Goal: Task Accomplishment & Management: Complete application form

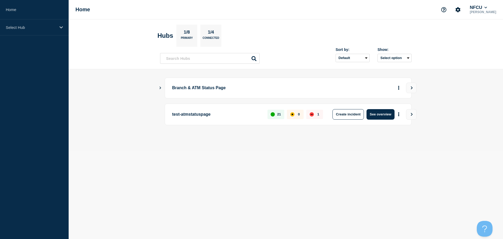
click at [161, 88] on icon "Show Connected Hubs" at bounding box center [160, 87] width 3 height 3
click at [160, 87] on icon "Show Connected Hubs" at bounding box center [160, 87] width 3 height 3
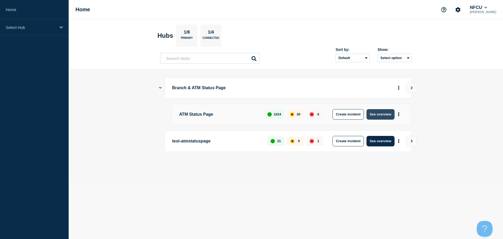
click at [378, 113] on button "See overview" at bounding box center [381, 114] width 28 height 10
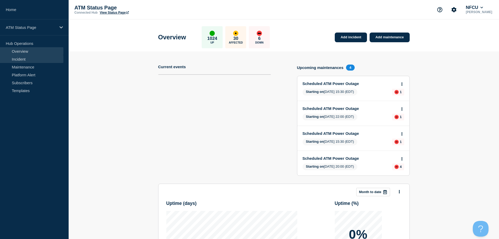
click at [37, 59] on link "Incident" at bounding box center [31, 59] width 63 height 8
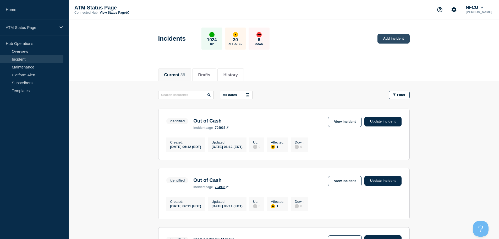
click at [390, 43] on link "Add incident" at bounding box center [394, 39] width 32 height 10
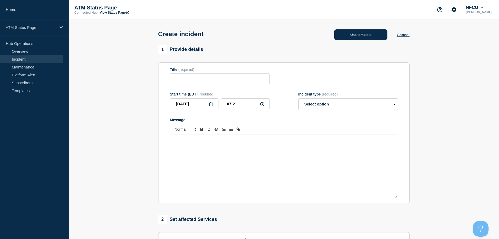
click at [370, 38] on button "Use template" at bounding box center [360, 34] width 53 height 10
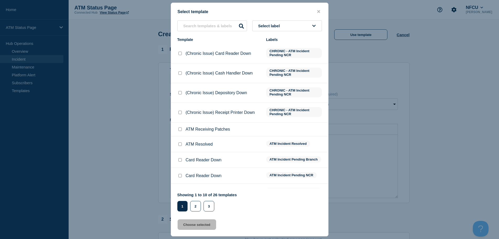
click at [290, 27] on button "Select label" at bounding box center [287, 25] width 70 height 11
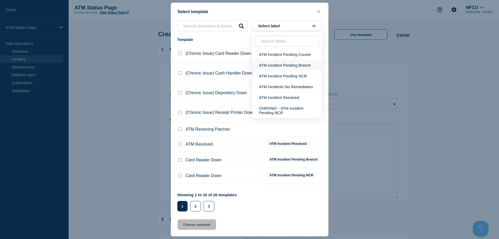
click at [289, 68] on button "ATM Incident Pending Branch" at bounding box center [287, 65] width 70 height 11
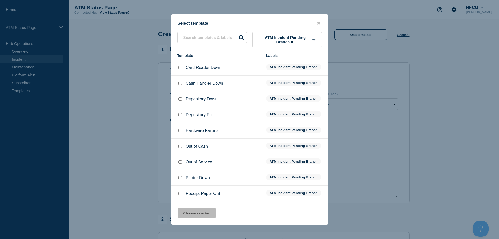
click at [181, 179] on input "Printer Down checkbox" at bounding box center [179, 177] width 3 height 3
checkbox input "true"
click at [212, 215] on button "Choose selected" at bounding box center [197, 213] width 39 height 10
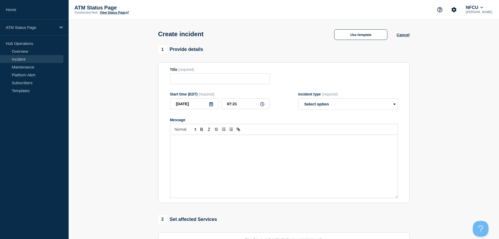
type input "Printer Down"
select select "identified"
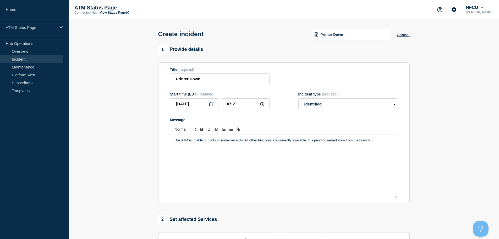
scroll to position [79, 0]
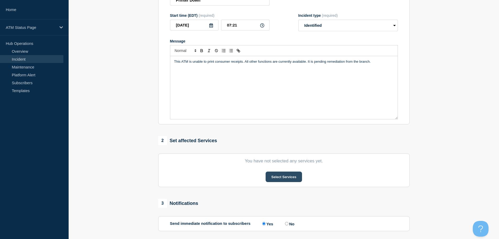
click at [280, 176] on button "Select Services" at bounding box center [284, 176] width 36 height 10
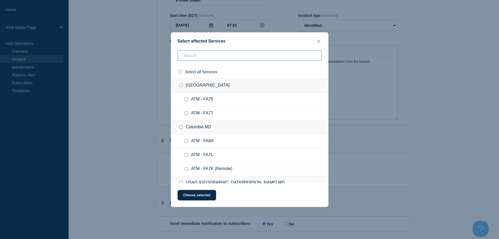
click at [213, 58] on input "text" at bounding box center [250, 55] width 144 height 11
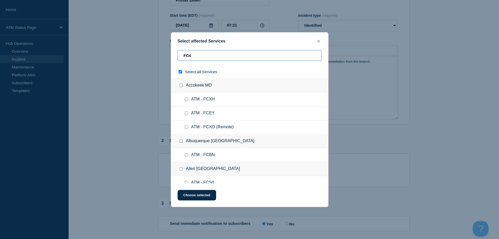
type input "FC42"
checkbox input "true"
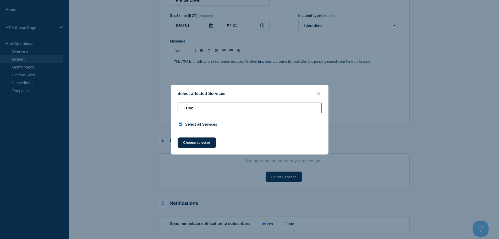
type input "FC4"
checkbox input "false"
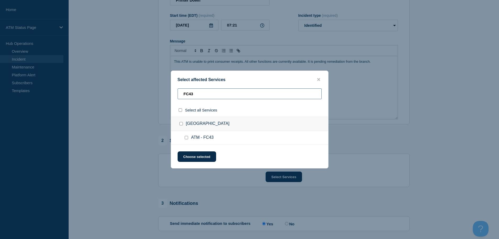
type input "FC43"
click at [187, 138] on input "ATM - FC43 checkbox" at bounding box center [186, 137] width 3 height 3
checkbox input "true"
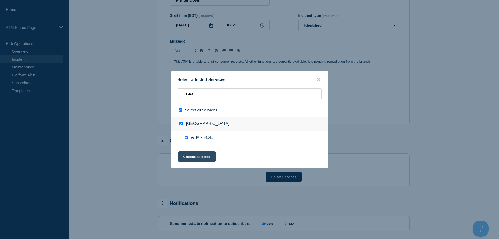
click at [199, 154] on button "Choose selected" at bounding box center [197, 156] width 39 height 10
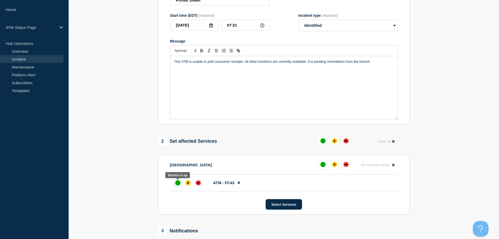
click at [178, 182] on div "up" at bounding box center [177, 182] width 5 height 5
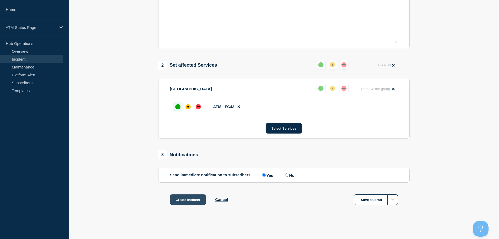
click at [189, 201] on button "Create incident" at bounding box center [188, 199] width 36 height 10
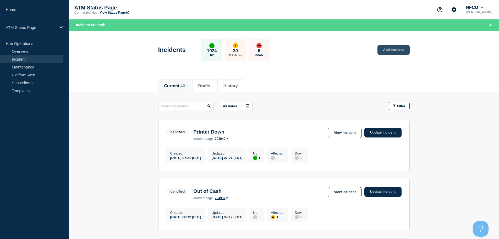
click at [394, 51] on link "Add incident" at bounding box center [394, 50] width 32 height 10
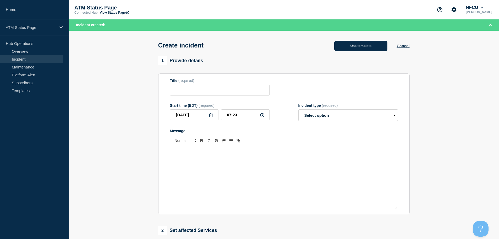
click at [349, 47] on button "Use template" at bounding box center [360, 46] width 53 height 10
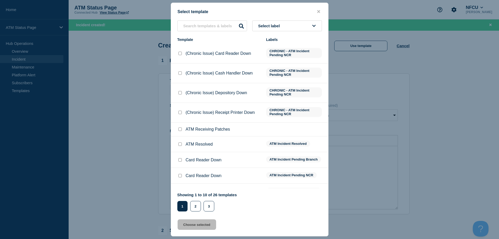
click at [280, 28] on span "Select label" at bounding box center [270, 26] width 24 height 4
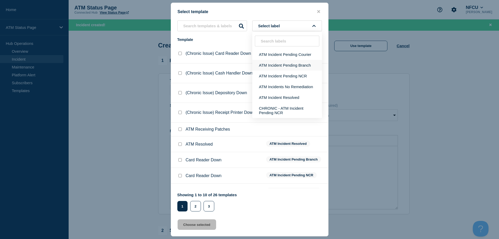
click at [279, 63] on button "ATM Incident Pending Branch" at bounding box center [287, 65] width 70 height 11
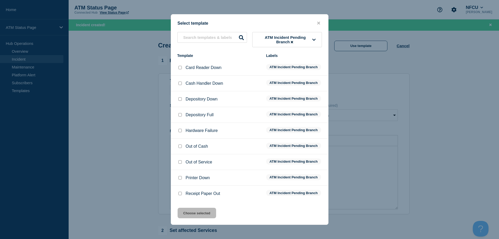
click at [179, 195] on input "Receipt Paper Out checkbox" at bounding box center [179, 193] width 3 height 3
checkbox input "true"
click at [185, 213] on button "Choose selected" at bounding box center [197, 213] width 39 height 10
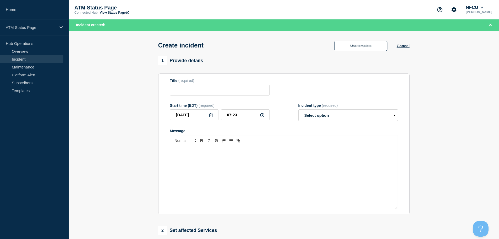
type input "Receipt Paper Out"
select select "identified"
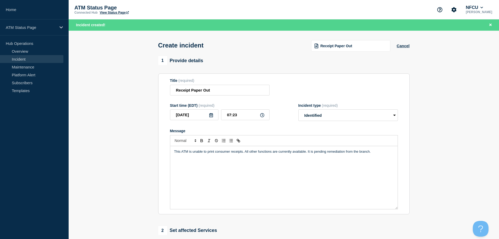
scroll to position [79, 0]
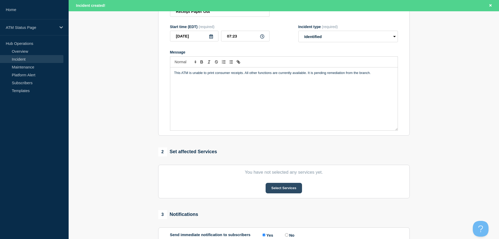
click at [286, 192] on button "Select Services" at bounding box center [284, 188] width 36 height 10
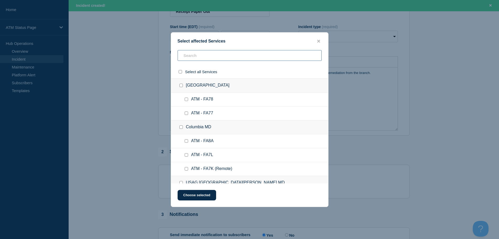
click at [275, 54] on input "text" at bounding box center [250, 55] width 144 height 11
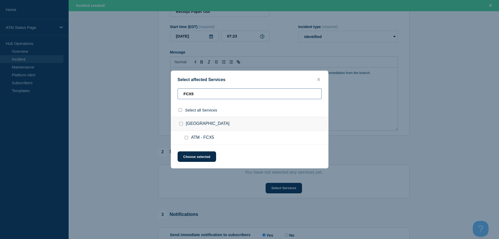
type input "FCX5"
click at [186, 137] on input "ATM - FCX5 checkbox" at bounding box center [186, 137] width 3 height 3
checkbox input "true"
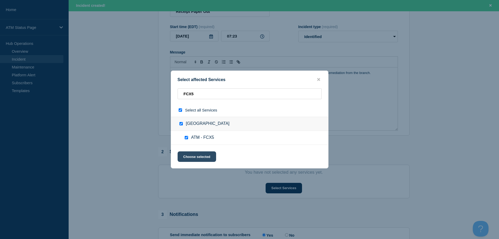
click at [198, 160] on button "Choose selected" at bounding box center [197, 156] width 39 height 10
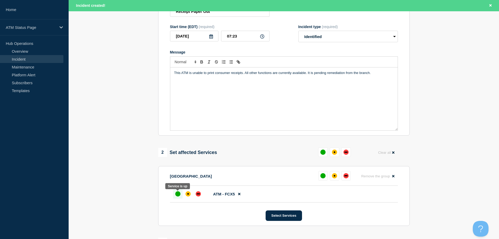
click at [179, 193] on div "up" at bounding box center [177, 193] width 5 height 5
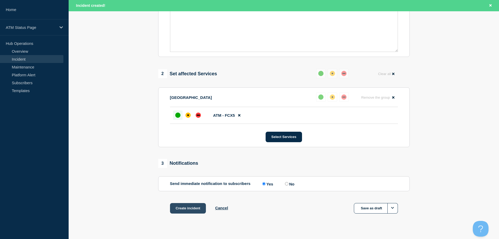
click at [184, 210] on button "Create incident" at bounding box center [188, 208] width 36 height 10
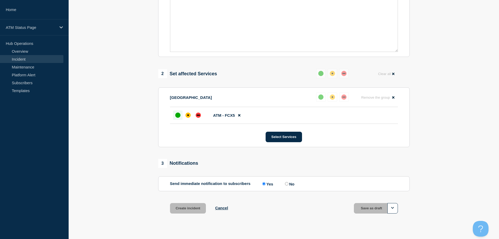
scroll to position [146, 0]
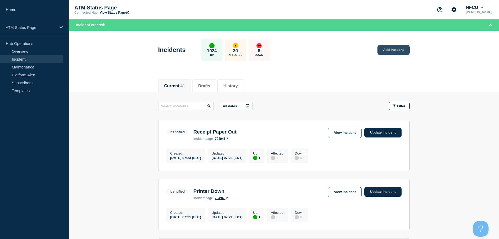
click at [394, 53] on link "Add incident" at bounding box center [394, 50] width 32 height 10
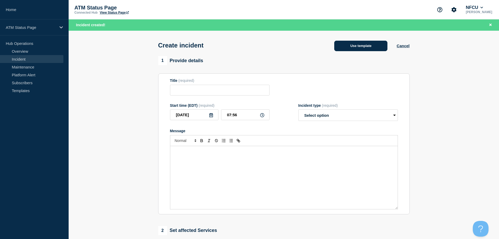
click at [370, 48] on button "Use template" at bounding box center [360, 46] width 53 height 10
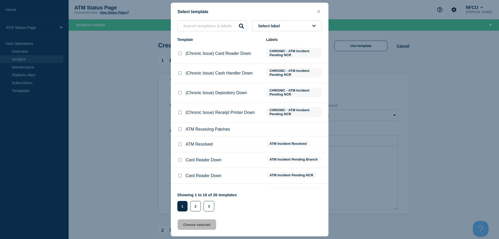
click at [313, 26] on icon at bounding box center [313, 26] width 3 height 4
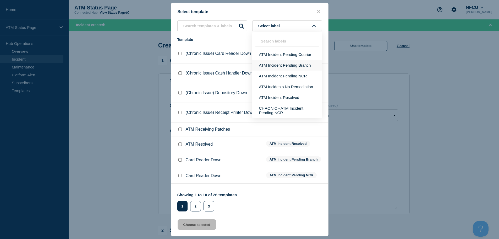
click at [301, 67] on button "ATM Incident Pending Branch" at bounding box center [287, 65] width 70 height 11
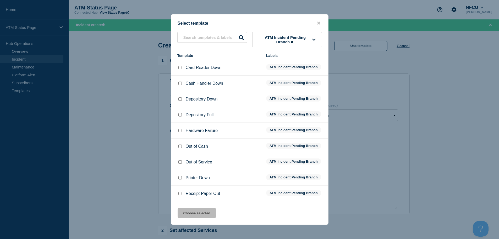
click at [179, 177] on input "Printer Down checkbox" at bounding box center [179, 177] width 3 height 3
checkbox input "true"
click at [188, 215] on button "Choose selected" at bounding box center [197, 213] width 39 height 10
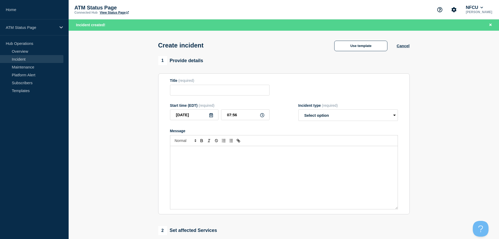
type input "Printer Down"
select select "identified"
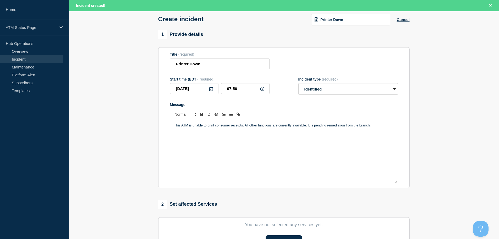
scroll to position [79, 0]
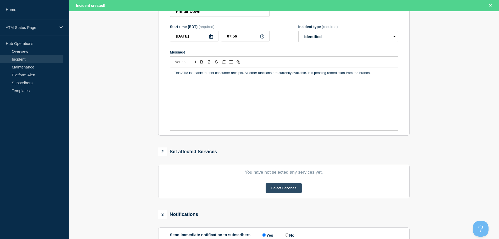
click at [284, 187] on button "Select Services" at bounding box center [284, 188] width 36 height 10
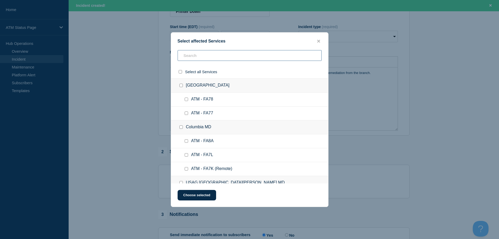
click at [257, 58] on input "text" at bounding box center [250, 55] width 144 height 11
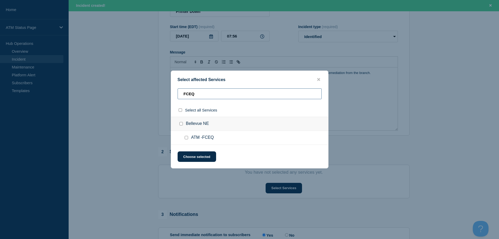
type input "FCEQ"
click at [187, 139] on input "ATM -FCEQ checkbox" at bounding box center [186, 137] width 3 height 3
checkbox input "true"
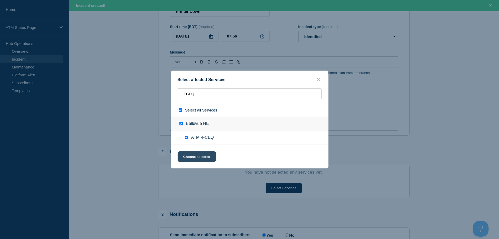
click at [189, 154] on button "Choose selected" at bounding box center [197, 156] width 39 height 10
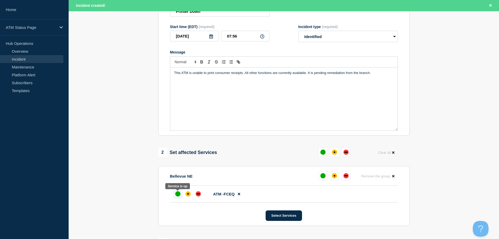
click at [174, 197] on div at bounding box center [177, 193] width 9 height 9
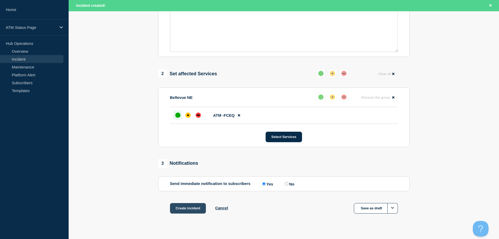
click at [186, 210] on button "Create incident" at bounding box center [188, 208] width 36 height 10
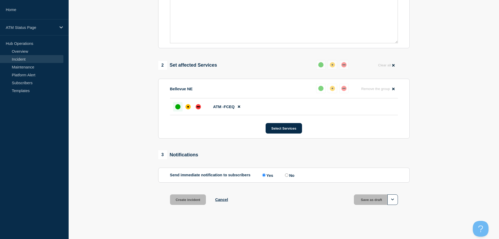
scroll to position [146, 0]
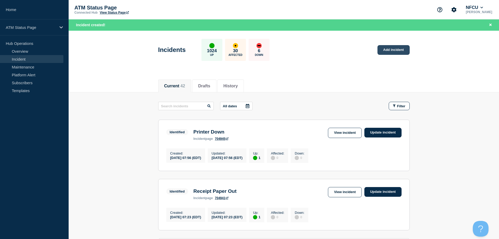
click at [385, 48] on link "Add incident" at bounding box center [394, 50] width 32 height 10
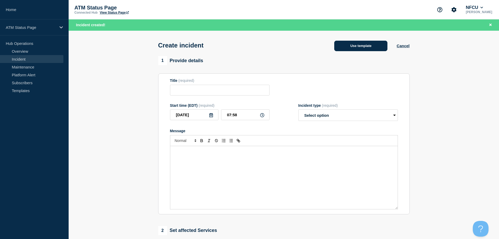
click at [371, 49] on button "Use template" at bounding box center [360, 46] width 53 height 10
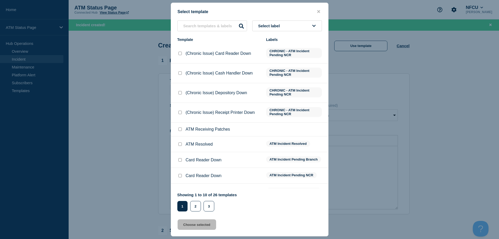
click at [292, 29] on button "Select label" at bounding box center [287, 25] width 70 height 11
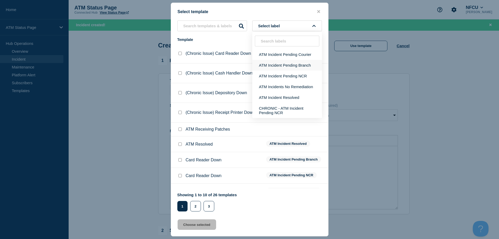
click at [299, 67] on button "ATM Incident Pending Branch" at bounding box center [287, 65] width 70 height 11
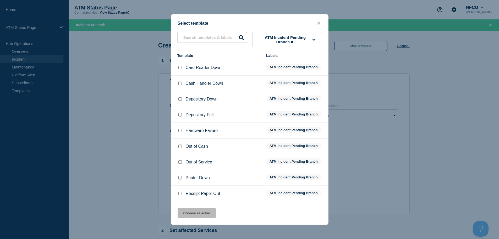
click at [180, 178] on input "Printer Down checkbox" at bounding box center [179, 177] width 3 height 3
checkbox input "true"
click at [194, 212] on button "Choose selected" at bounding box center [197, 213] width 39 height 10
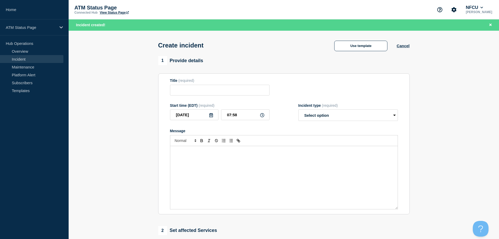
type input "Printer Down"
select select "identified"
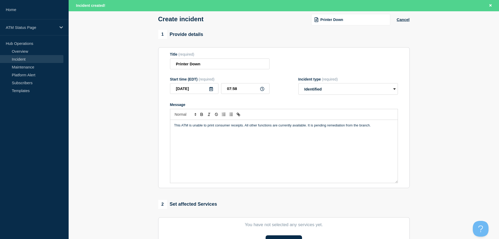
scroll to position [79, 0]
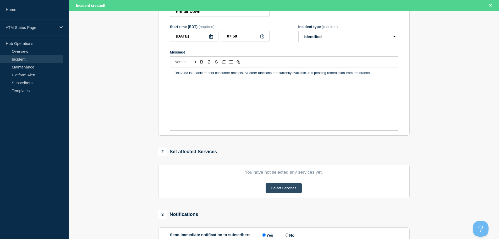
click at [270, 187] on button "Select Services" at bounding box center [284, 188] width 36 height 10
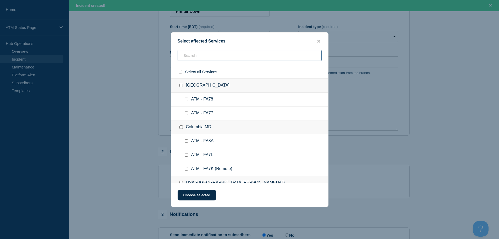
click at [275, 52] on input "text" at bounding box center [250, 55] width 144 height 11
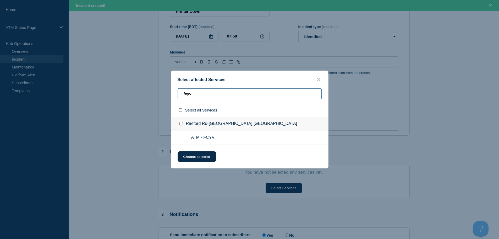
type input "fcyv"
click at [188, 139] on input "ATM - FCYV checkbox" at bounding box center [186, 137] width 3 height 3
checkbox input "true"
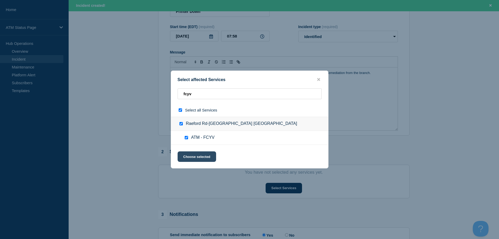
click at [192, 156] on button "Choose selected" at bounding box center [197, 156] width 39 height 10
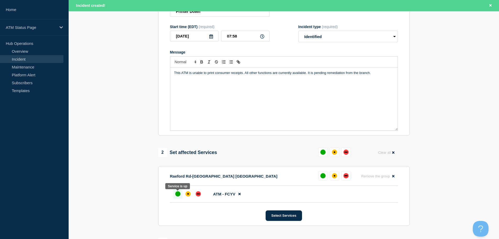
click at [176, 195] on div "up" at bounding box center [177, 193] width 5 height 5
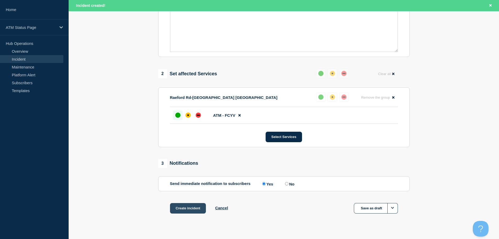
click at [184, 212] on button "Create incident" at bounding box center [188, 208] width 36 height 10
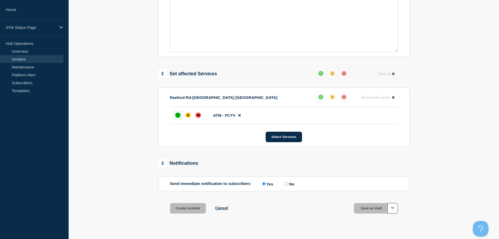
scroll to position [146, 0]
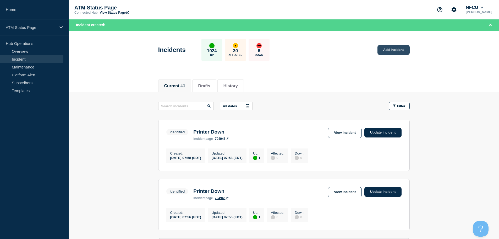
click at [399, 53] on link "Add incident" at bounding box center [394, 50] width 32 height 10
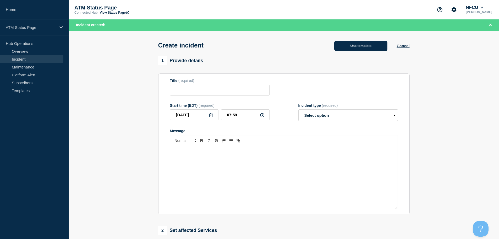
click at [378, 48] on button "Use template" at bounding box center [360, 46] width 53 height 10
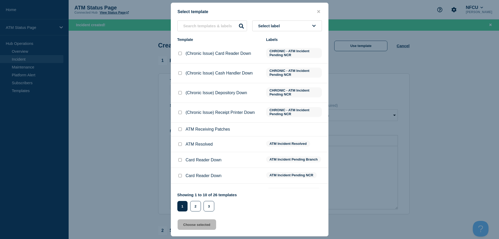
click at [291, 28] on button "Select label" at bounding box center [287, 25] width 70 height 11
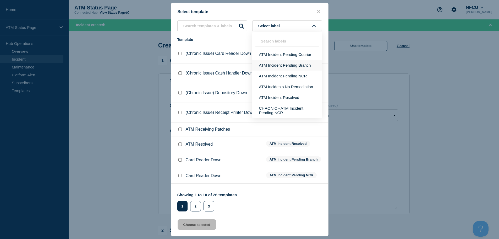
click at [299, 66] on button "ATM Incident Pending Branch" at bounding box center [287, 65] width 70 height 11
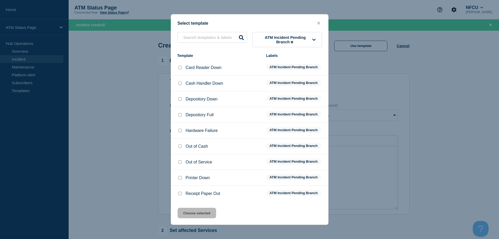
click at [179, 178] on input "Printer Down checkbox" at bounding box center [179, 177] width 3 height 3
checkbox input "true"
click at [186, 211] on button "Choose selected" at bounding box center [197, 213] width 39 height 10
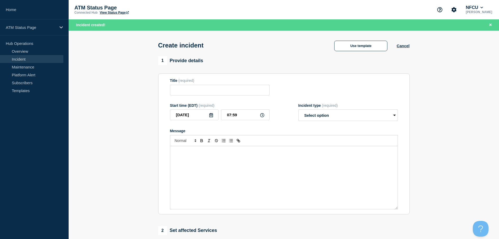
type input "Printer Down"
select select "identified"
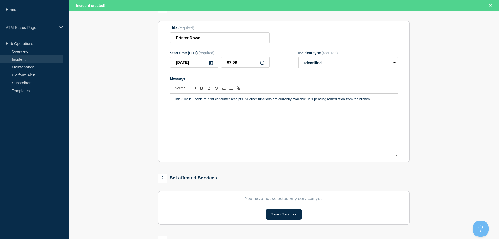
scroll to position [105, 0]
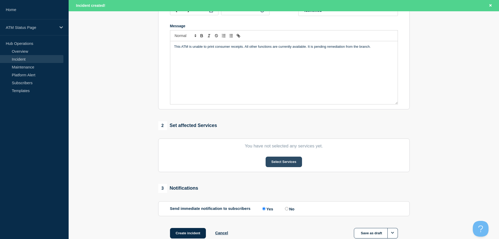
click at [273, 165] on button "Select Services" at bounding box center [284, 161] width 36 height 10
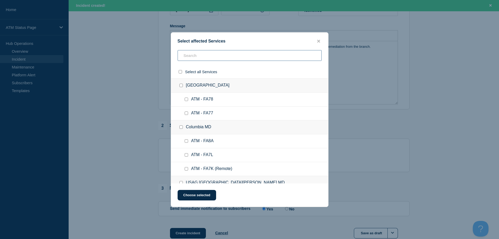
click at [261, 57] on input "text" at bounding box center [250, 55] width 144 height 11
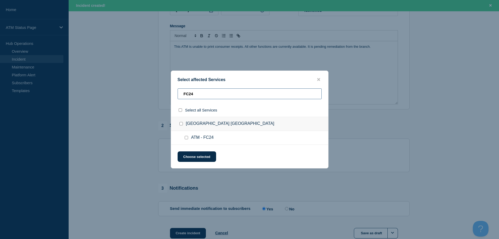
type input "FC24"
click at [186, 137] on input "ATM - FC24 checkbox" at bounding box center [186, 137] width 3 height 3
checkbox input "true"
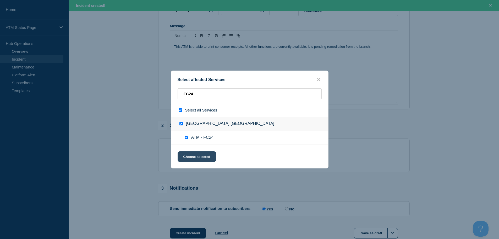
click at [192, 154] on button "Choose selected" at bounding box center [197, 156] width 39 height 10
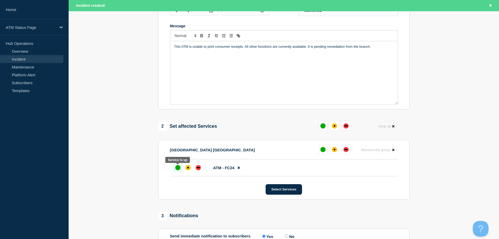
click at [178, 170] on div "up" at bounding box center [177, 167] width 5 height 5
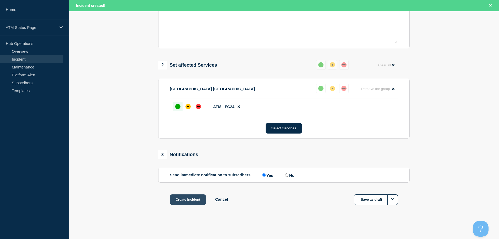
click at [182, 200] on button "Create incident" at bounding box center [188, 199] width 36 height 10
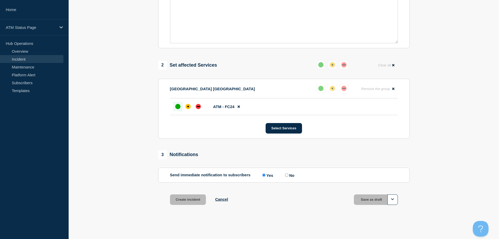
scroll to position [156, 0]
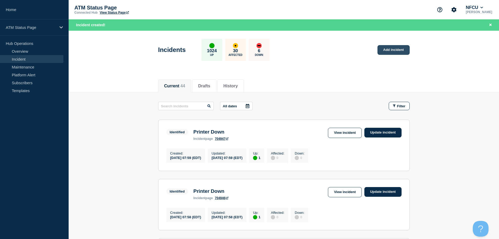
click at [392, 51] on link "Add incident" at bounding box center [394, 50] width 32 height 10
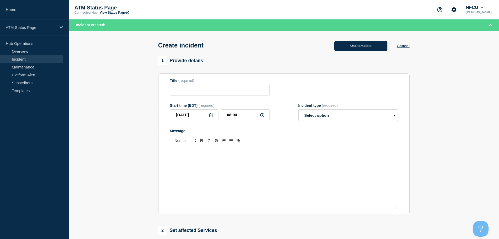
click at [344, 50] on button "Use template" at bounding box center [360, 46] width 53 height 10
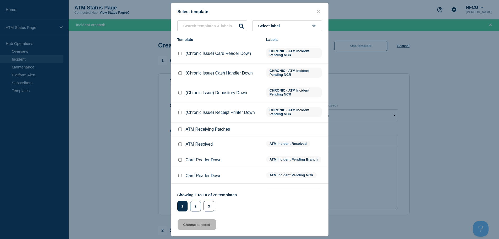
click at [306, 27] on button "Select label" at bounding box center [287, 25] width 70 height 11
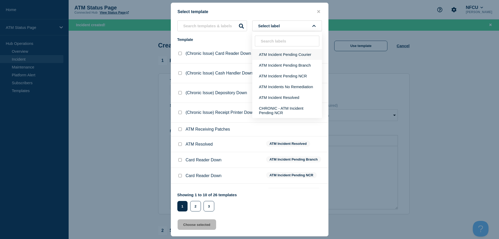
click at [300, 53] on button "ATM Incident Pending Courier" at bounding box center [287, 54] width 70 height 11
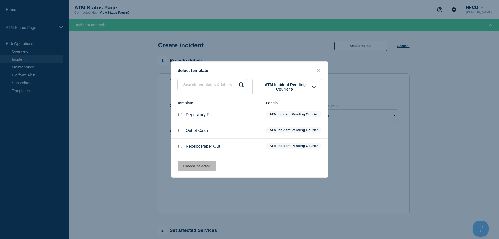
click at [315, 85] on icon at bounding box center [313, 87] width 3 height 4
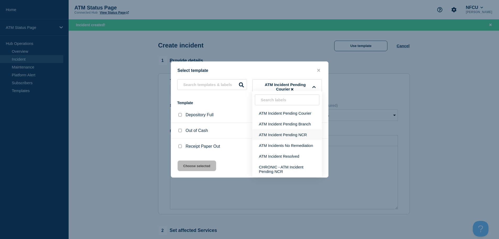
click at [298, 130] on button "ATM Incident Pending NCR" at bounding box center [287, 134] width 70 height 11
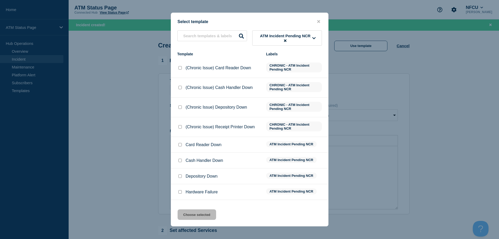
scroll to position [28, 0]
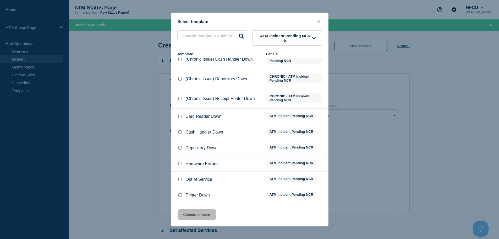
click at [180, 196] on input "Printer Down checkbox" at bounding box center [179, 194] width 3 height 3
checkbox input "true"
click at [190, 215] on button "Choose selected" at bounding box center [197, 214] width 39 height 10
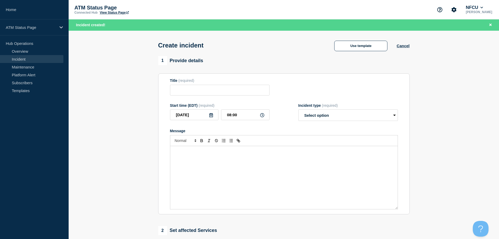
type input "Printer Down"
select select "identified"
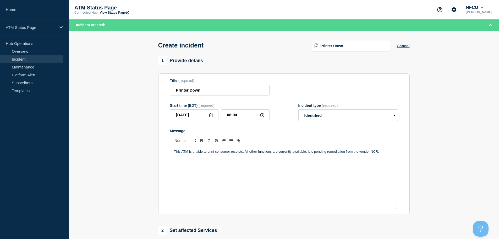
scroll to position [79, 0]
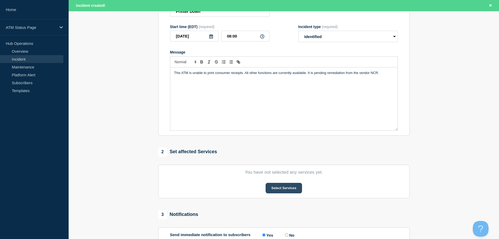
click at [288, 191] on button "Select Services" at bounding box center [284, 188] width 36 height 10
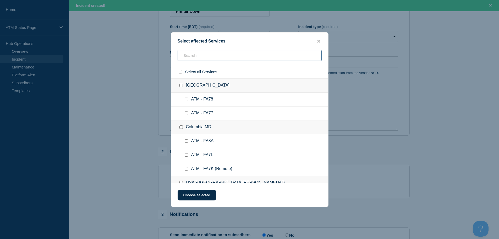
click at [303, 57] on input "text" at bounding box center [250, 55] width 144 height 11
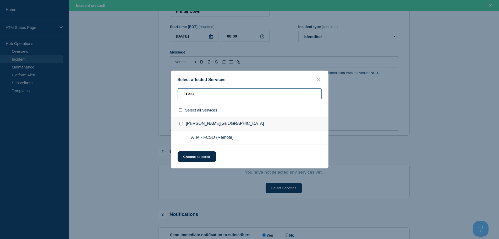
type input "FCSO"
click at [187, 138] on input "ATM - FCSO (Remote) checkbox" at bounding box center [186, 137] width 3 height 3
checkbox input "true"
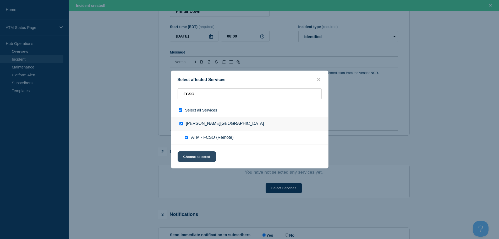
click at [190, 158] on button "Choose selected" at bounding box center [197, 156] width 39 height 10
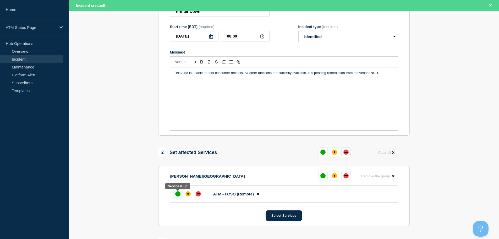
click at [177, 195] on div "up" at bounding box center [177, 193] width 5 height 5
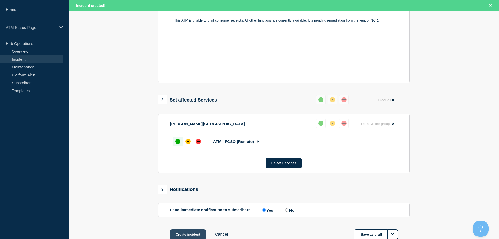
scroll to position [167, 0]
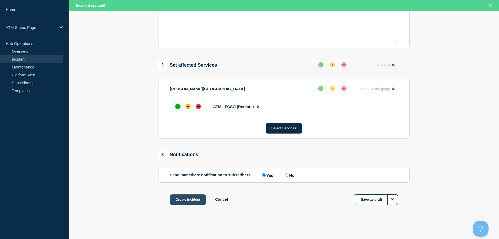
click at [186, 202] on button "Create incident" at bounding box center [188, 199] width 36 height 10
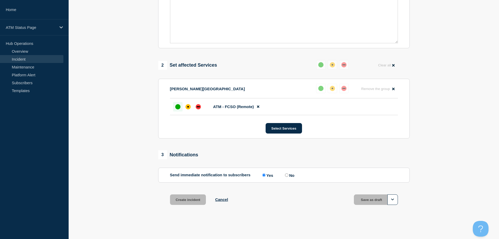
scroll to position [156, 0]
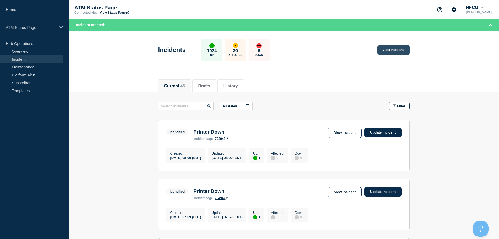
click at [396, 51] on link "Add incident" at bounding box center [394, 50] width 32 height 10
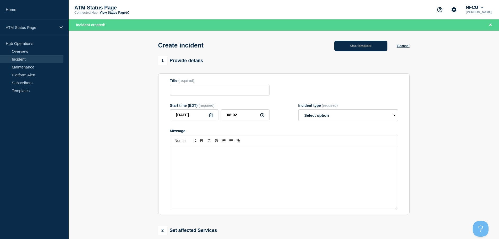
click at [373, 50] on button "Use template" at bounding box center [360, 46] width 53 height 10
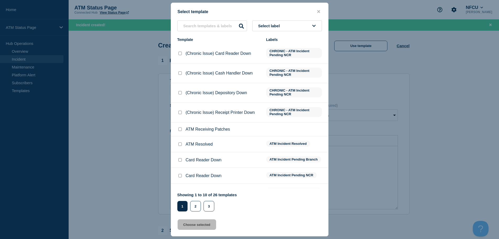
click at [287, 28] on button "Select label" at bounding box center [287, 25] width 70 height 11
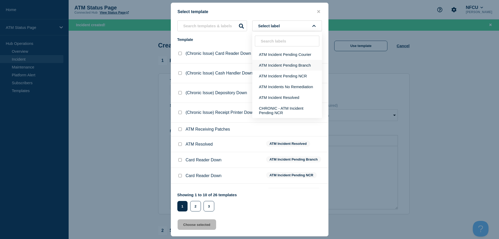
click at [297, 69] on button "ATM Incident Pending Branch" at bounding box center [287, 65] width 70 height 11
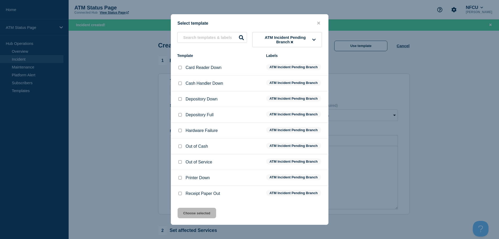
click at [181, 178] on input "Printer Down checkbox" at bounding box center [179, 177] width 3 height 3
checkbox input "true"
click at [187, 214] on button "Choose selected" at bounding box center [197, 213] width 39 height 10
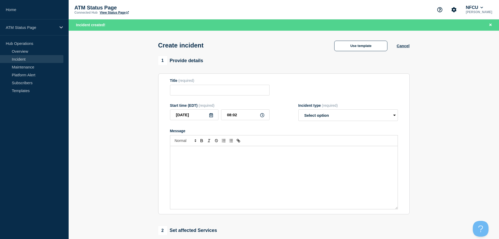
type input "Printer Down"
select select "identified"
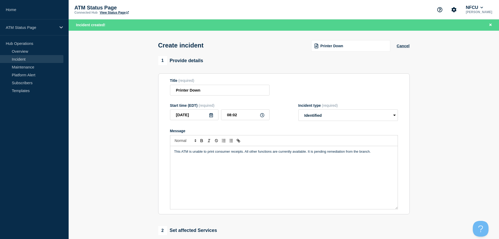
scroll to position [79, 0]
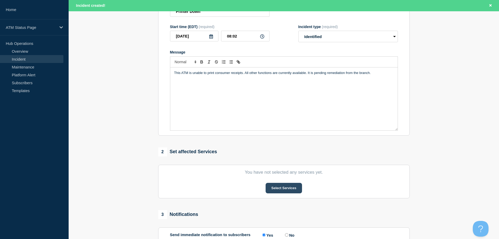
click at [281, 193] on button "Select Services" at bounding box center [284, 188] width 36 height 10
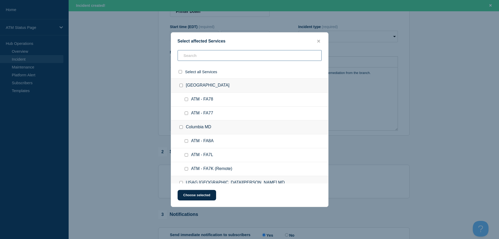
click at [287, 55] on input "text" at bounding box center [250, 55] width 144 height 11
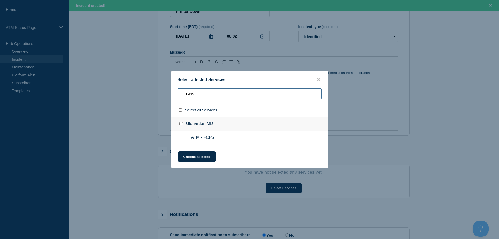
type input "FCP5"
click at [187, 139] on input "ATM - FCP5 checkbox" at bounding box center [186, 137] width 3 height 3
checkbox input "true"
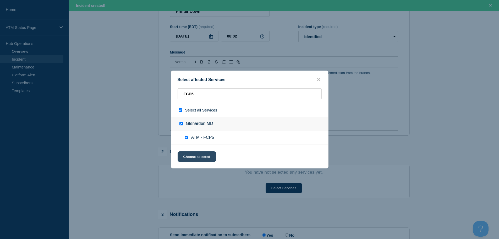
click at [188, 156] on button "Choose selected" at bounding box center [197, 156] width 39 height 10
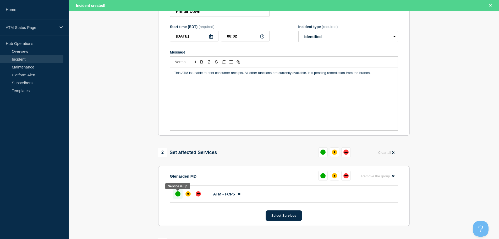
click at [179, 193] on div "up" at bounding box center [177, 193] width 5 height 5
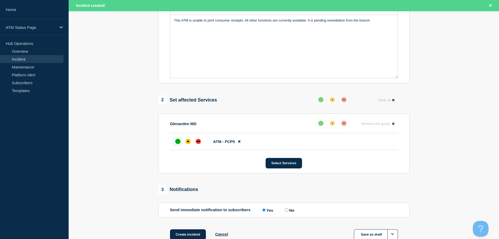
scroll to position [167, 0]
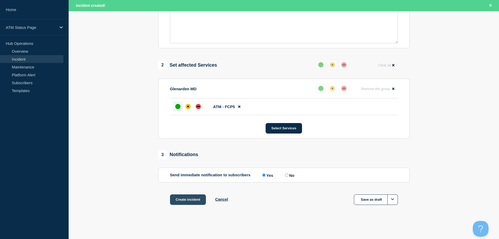
click at [181, 199] on button "Create incident" at bounding box center [188, 199] width 36 height 10
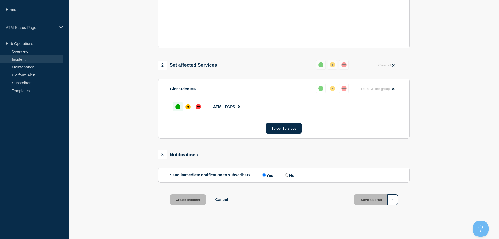
scroll to position [156, 0]
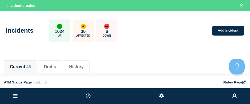
click at [73, 83] on div "ATM Status Page Switch" at bounding box center [112, 82] width 216 height 4
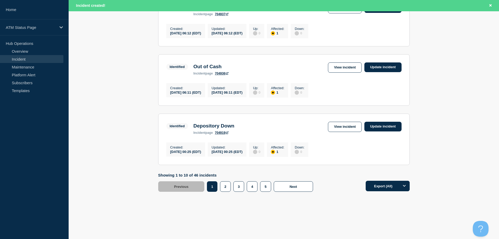
scroll to position [557, 0]
click at [269, 185] on button "5" at bounding box center [265, 186] width 11 height 10
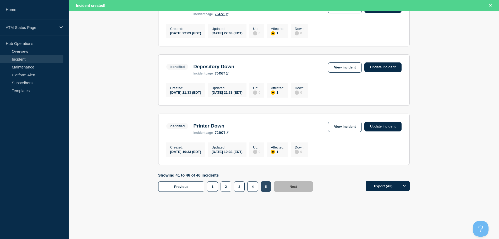
scroll to position [313, 0]
click at [344, 126] on link "View incident" at bounding box center [345, 127] width 34 height 10
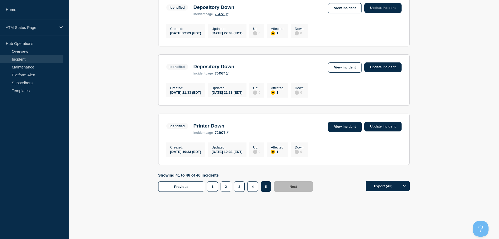
scroll to position [302, 0]
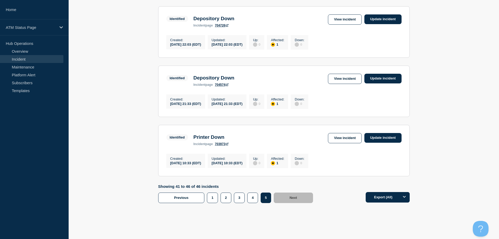
scroll to position [302, 0]
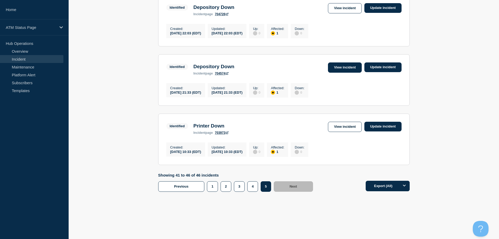
click at [344, 67] on link "View incident" at bounding box center [345, 67] width 34 height 10
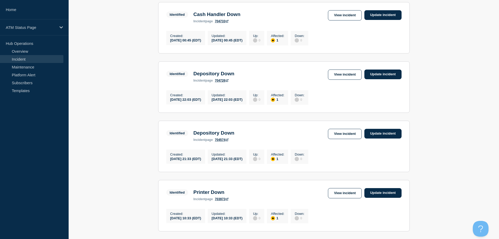
scroll to position [302, 0]
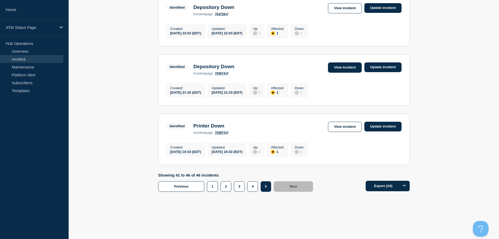
click at [337, 62] on link "View incident" at bounding box center [345, 67] width 34 height 10
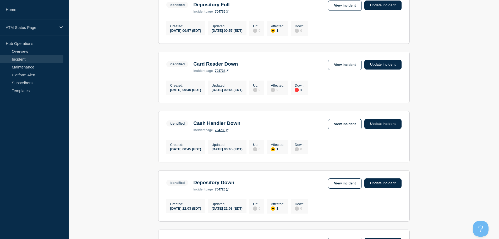
scroll to position [302, 0]
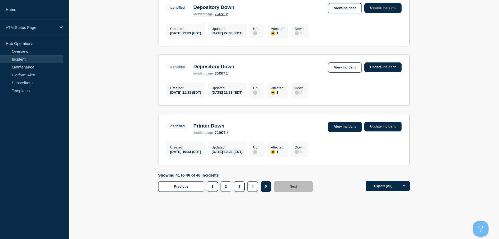
click at [338, 125] on link "View incident" at bounding box center [345, 127] width 34 height 10
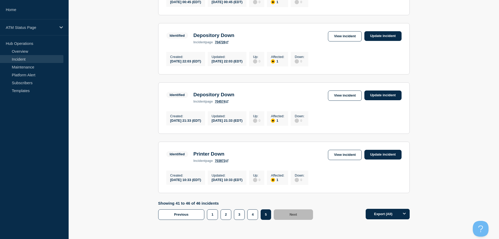
scroll to position [287, 0]
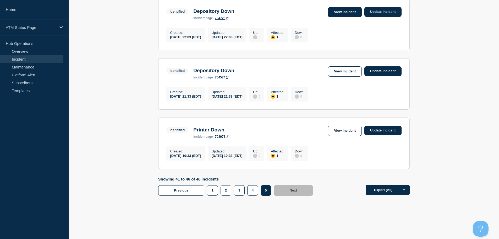
click at [340, 17] on link "View incident" at bounding box center [345, 12] width 34 height 10
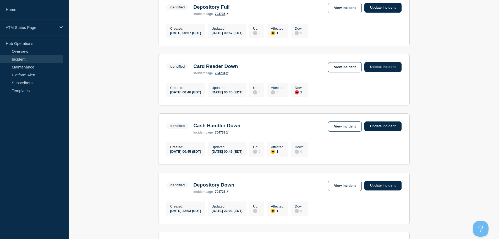
scroll to position [112, 0]
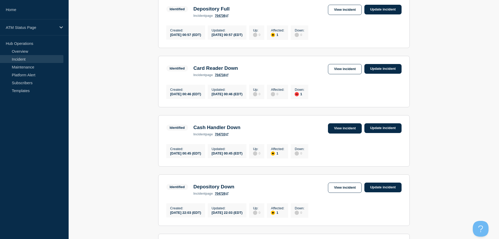
click at [345, 131] on link "View incident" at bounding box center [345, 128] width 34 height 10
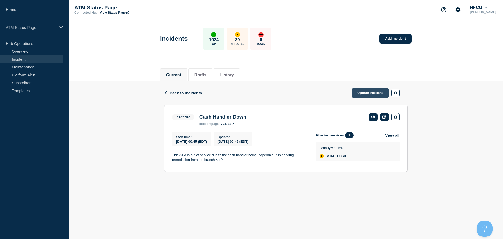
click at [372, 93] on link "Update incident" at bounding box center [370, 93] width 37 height 10
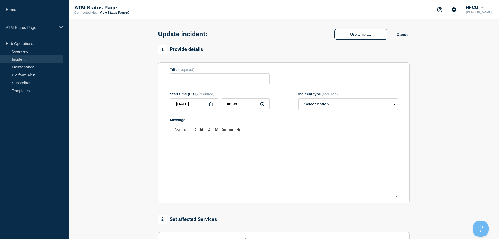
type input "Cash Handler Down"
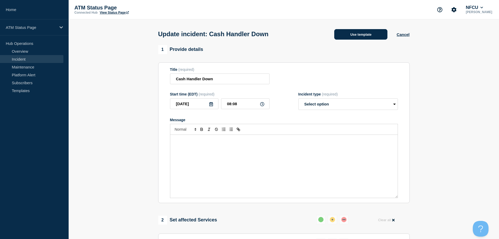
click at [363, 39] on button "Use template" at bounding box center [360, 34] width 53 height 10
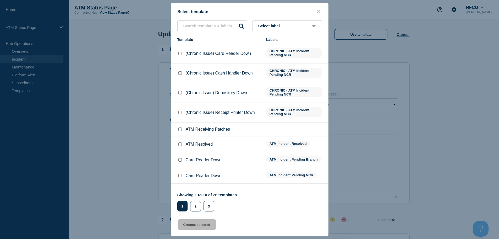
click at [178, 145] on input "ATM Resolved checkbox" at bounding box center [179, 143] width 3 height 3
checkbox input "true"
click at [192, 222] on button "Choose selected" at bounding box center [197, 224] width 39 height 10
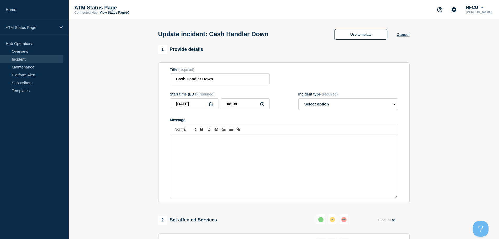
select select "resolved"
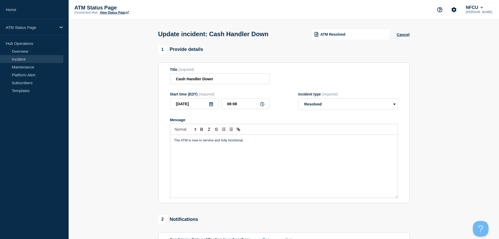
scroll to position [97, 0]
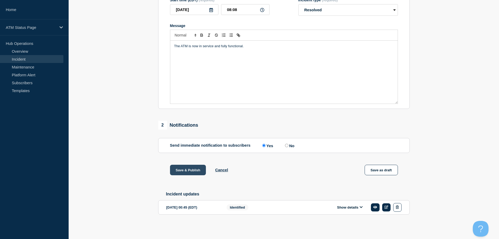
click at [193, 171] on button "Save & Publish" at bounding box center [188, 170] width 36 height 10
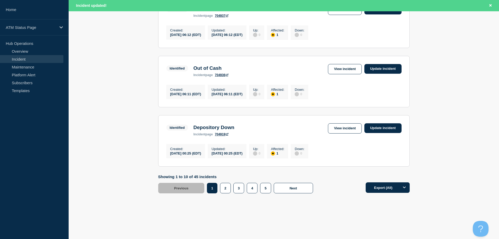
scroll to position [557, 0]
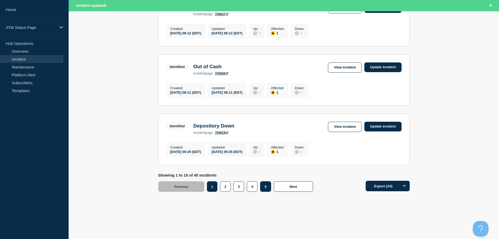
click at [263, 189] on button "5" at bounding box center [265, 186] width 11 height 10
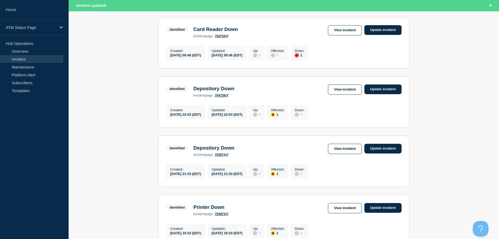
scroll to position [144, 0]
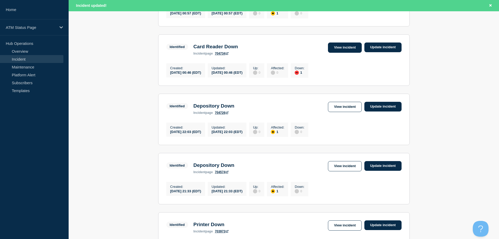
click at [349, 47] on link "View incident" at bounding box center [345, 47] width 34 height 10
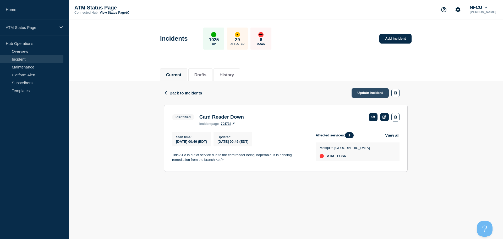
click at [366, 94] on link "Update incident" at bounding box center [370, 93] width 37 height 10
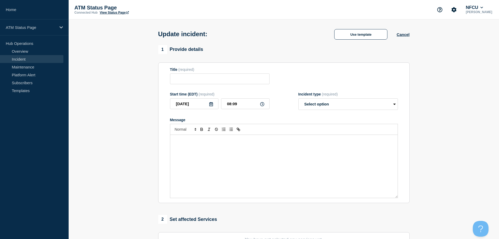
type input "Card Reader Down"
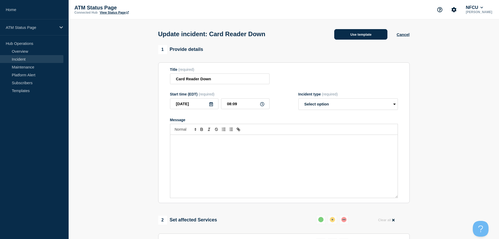
click at [362, 32] on button "Use template" at bounding box center [360, 34] width 53 height 10
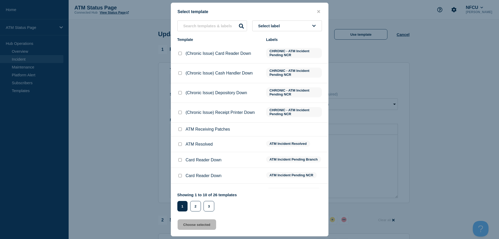
click at [180, 145] on input "ATM Resolved checkbox" at bounding box center [179, 143] width 3 height 3
checkbox input "true"
click at [195, 226] on button "Choose selected" at bounding box center [197, 224] width 39 height 10
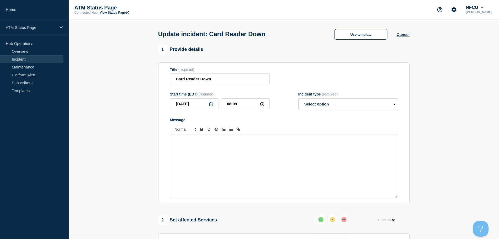
select select "resolved"
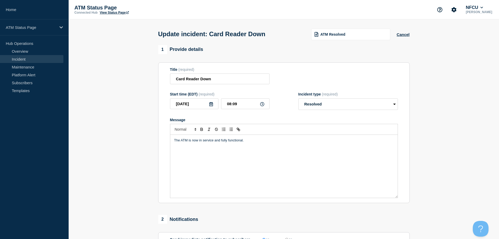
scroll to position [52, 0]
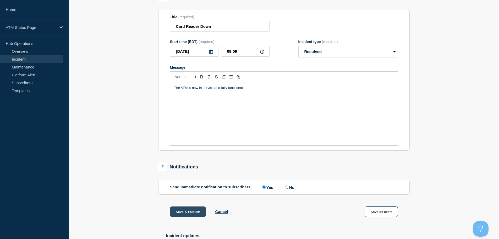
click at [195, 214] on button "Save & Publish" at bounding box center [188, 211] width 36 height 10
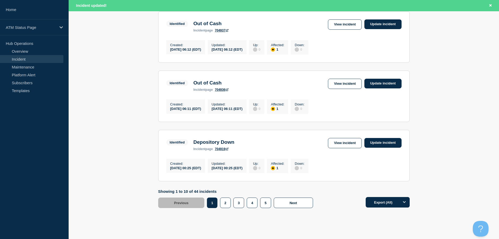
scroll to position [557, 0]
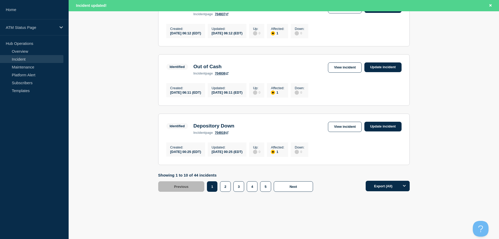
drag, startPoint x: 501, startPoint y: 67, endPoint x: 15, endPoint y: 9, distance: 489.6
click at [271, 187] on button "5" at bounding box center [265, 186] width 11 height 10
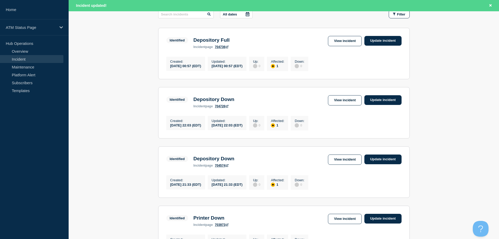
scroll to position [90, 0]
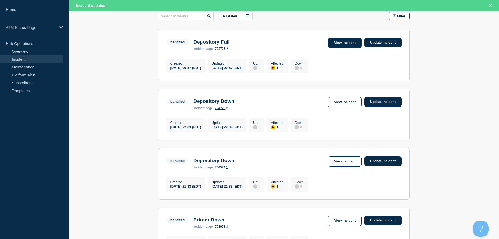
click at [338, 43] on link "View incident" at bounding box center [345, 43] width 34 height 10
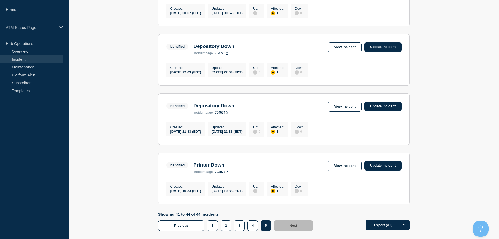
scroll to position [180, 0]
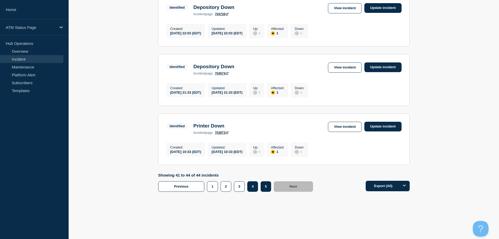
click at [251, 186] on button "4" at bounding box center [252, 186] width 11 height 10
click at [343, 124] on link "View incident" at bounding box center [345, 127] width 34 height 10
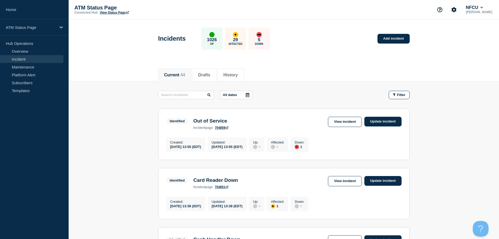
scroll to position [546, 0]
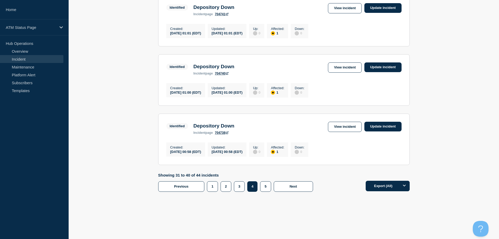
drag, startPoint x: 501, startPoint y: 60, endPoint x: 8, endPoint y: 3, distance: 495.9
click at [351, 65] on link "View incident" at bounding box center [345, 67] width 34 height 10
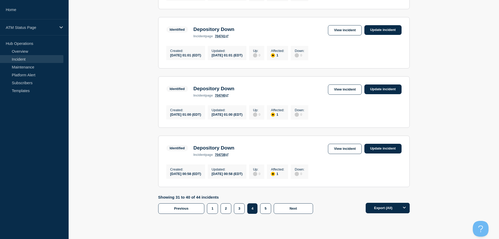
scroll to position [511, 0]
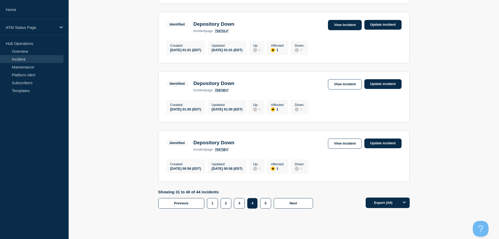
click at [334, 30] on link "View incident" at bounding box center [345, 25] width 34 height 10
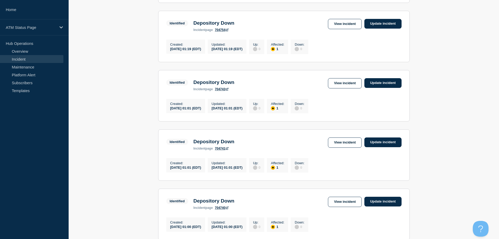
scroll to position [400, 0]
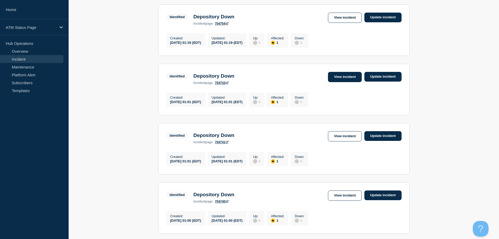
click at [341, 82] on link "View incident" at bounding box center [345, 77] width 34 height 10
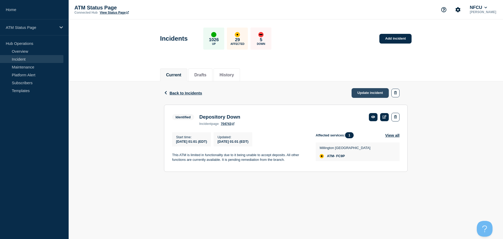
click at [367, 94] on link "Update incident" at bounding box center [370, 93] width 37 height 10
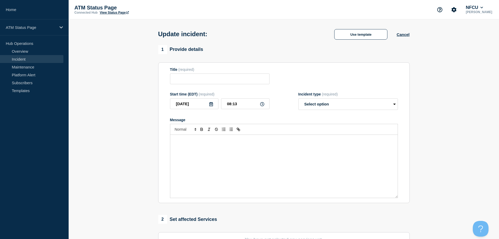
type input "Depository Down"
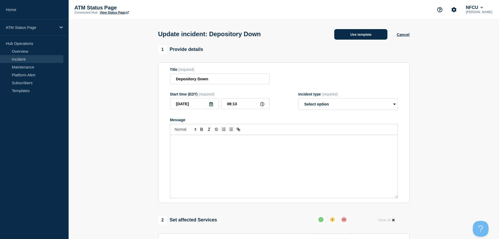
click at [362, 39] on button "Use template" at bounding box center [360, 34] width 53 height 10
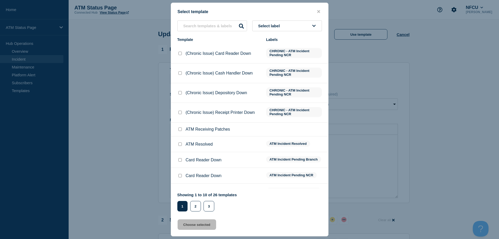
click at [180, 143] on input "ATM Resolved checkbox" at bounding box center [179, 143] width 3 height 3
checkbox input "true"
click at [193, 229] on button "Choose selected" at bounding box center [197, 224] width 39 height 10
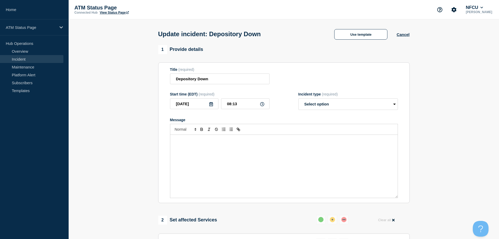
select select "resolved"
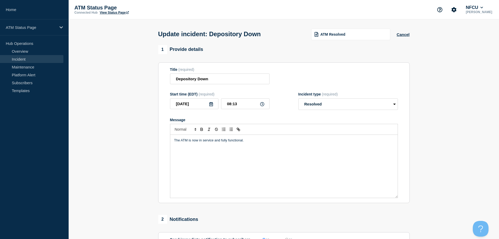
scroll to position [52, 0]
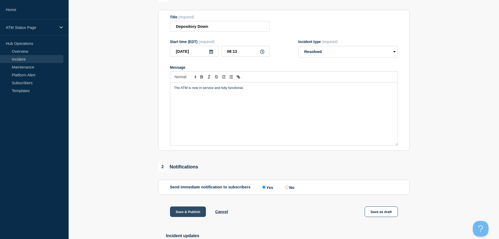
click at [191, 214] on button "Save & Publish" at bounding box center [188, 211] width 36 height 10
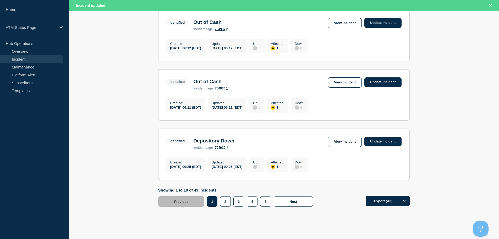
scroll to position [557, 0]
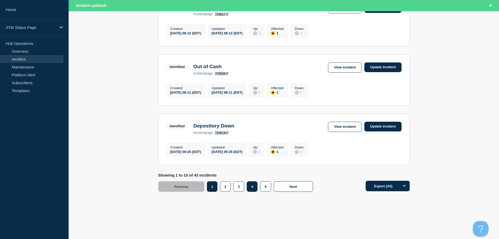
click at [251, 188] on button "4" at bounding box center [252, 186] width 11 height 10
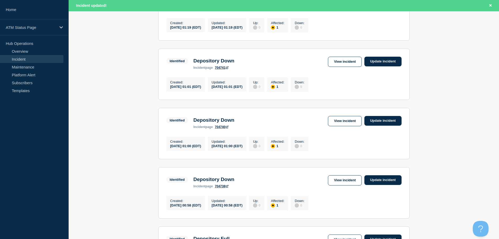
scroll to position [374, 0]
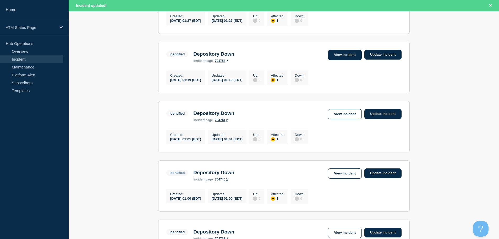
click at [346, 60] on link "View incident" at bounding box center [345, 55] width 34 height 10
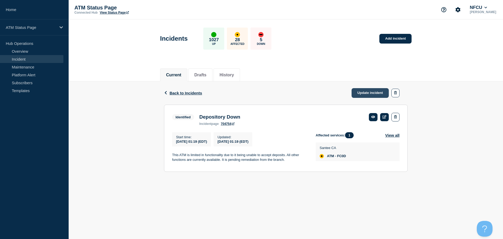
click at [360, 91] on link "Update incident" at bounding box center [370, 93] width 37 height 10
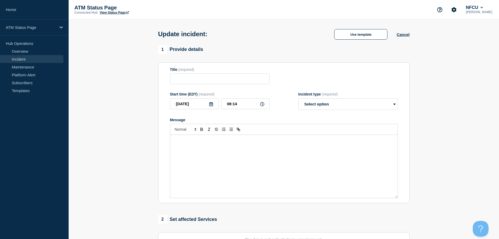
type input "Depository Down"
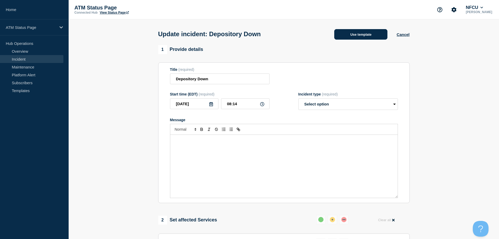
click at [354, 36] on button "Use template" at bounding box center [360, 34] width 53 height 10
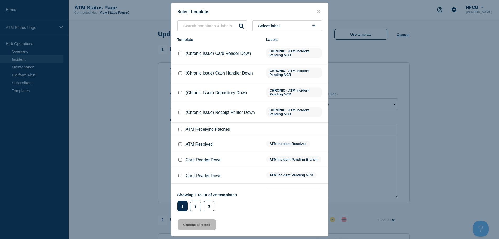
click at [279, 28] on span "Select label" at bounding box center [270, 26] width 24 height 4
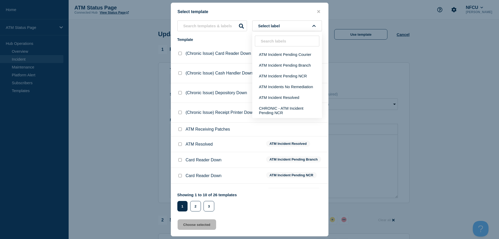
click at [438, 65] on div at bounding box center [249, 119] width 499 height 239
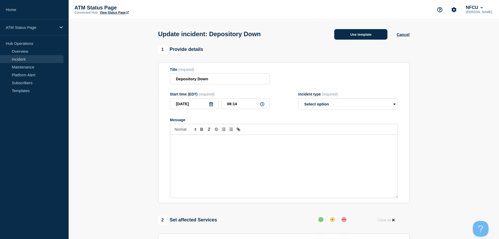
click at [349, 37] on button "Use template" at bounding box center [360, 34] width 53 height 10
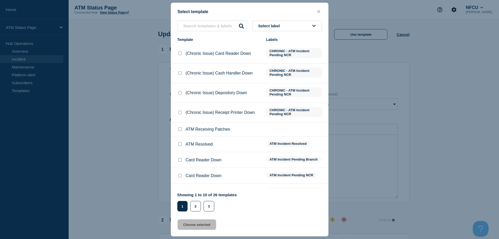
click at [179, 145] on input "ATM Resolved checkbox" at bounding box center [179, 143] width 3 height 3
checkbox input "true"
click at [194, 225] on button "Choose selected" at bounding box center [197, 224] width 39 height 10
select select "resolved"
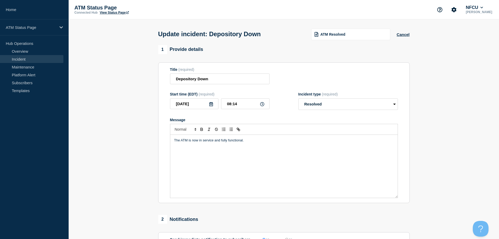
scroll to position [79, 0]
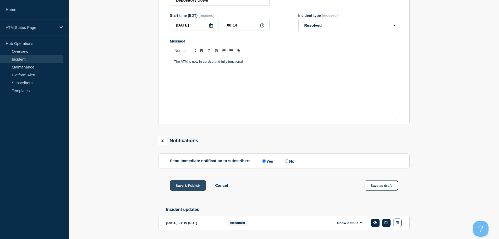
click at [191, 190] on button "Save & Publish" at bounding box center [188, 185] width 36 height 10
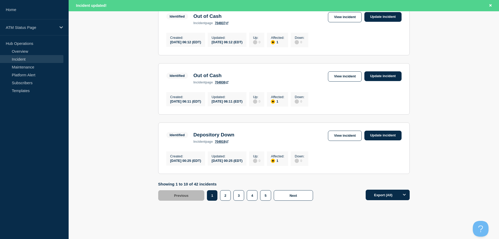
scroll to position [557, 0]
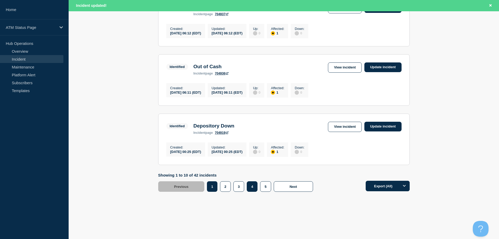
click at [254, 186] on button "4" at bounding box center [252, 186] width 11 height 10
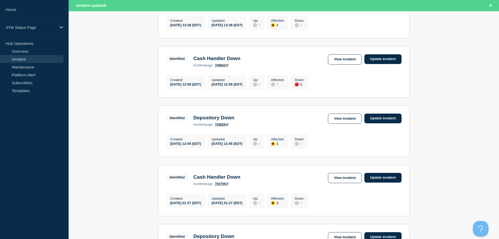
scroll to position [190, 0]
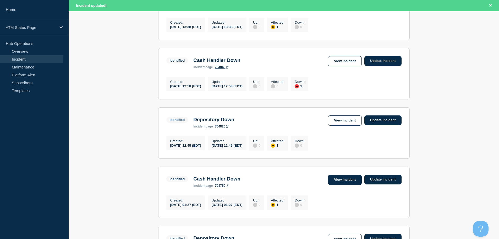
click at [346, 185] on link "View incident" at bounding box center [345, 180] width 34 height 10
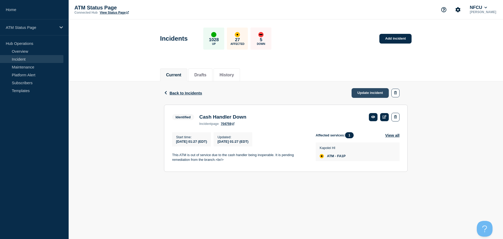
click at [366, 91] on link "Update incident" at bounding box center [370, 93] width 37 height 10
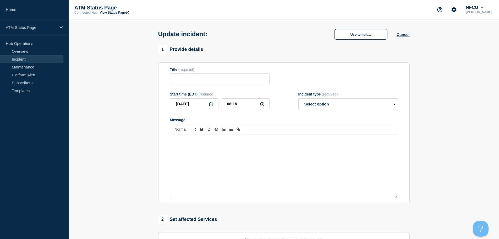
type input "Cash Handler Down"
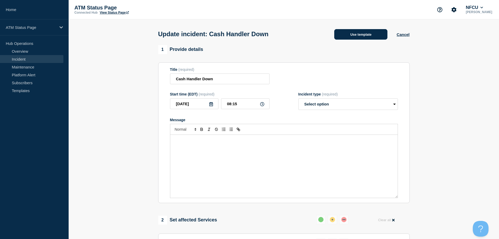
click at [348, 36] on button "Use template" at bounding box center [360, 34] width 53 height 10
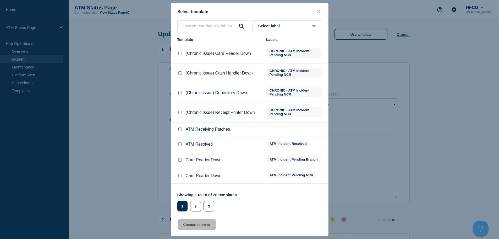
click at [179, 144] on input "ATM Resolved checkbox" at bounding box center [179, 143] width 3 height 3
checkbox input "true"
click at [193, 225] on button "Choose selected" at bounding box center [197, 224] width 39 height 10
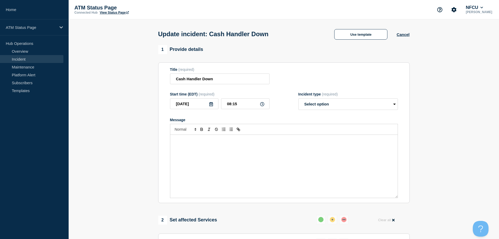
select select "resolved"
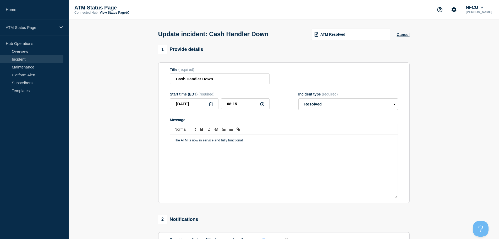
scroll to position [79, 0]
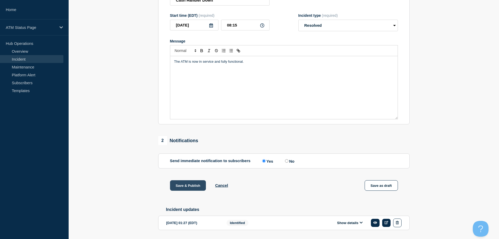
click at [193, 187] on button "Save & Publish" at bounding box center [188, 185] width 36 height 10
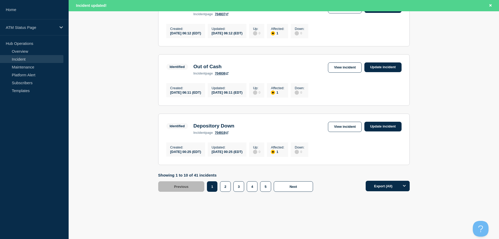
scroll to position [557, 0]
click at [251, 183] on button "4" at bounding box center [252, 186] width 11 height 10
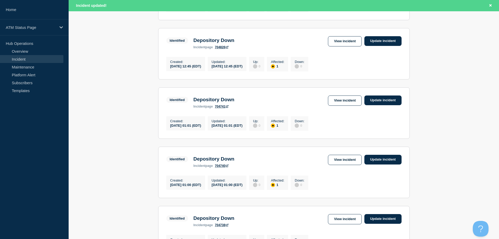
scroll to position [243, 0]
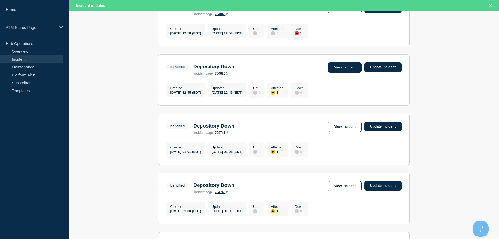
click at [349, 71] on link "View incident" at bounding box center [345, 67] width 34 height 10
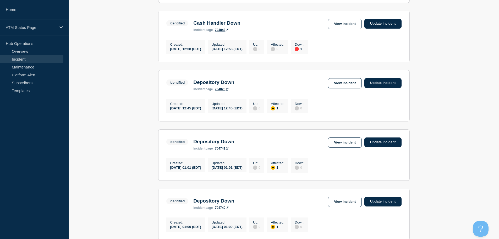
scroll to position [211, 0]
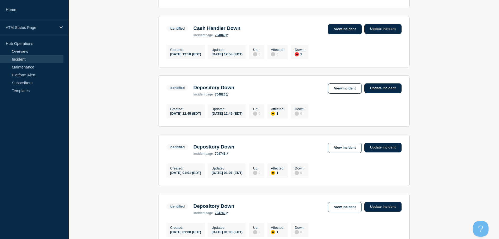
click at [335, 34] on link "View incident" at bounding box center [345, 29] width 34 height 10
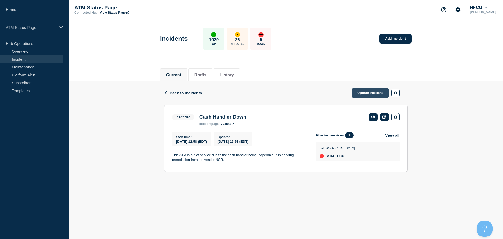
click at [374, 90] on link "Update incident" at bounding box center [370, 93] width 37 height 10
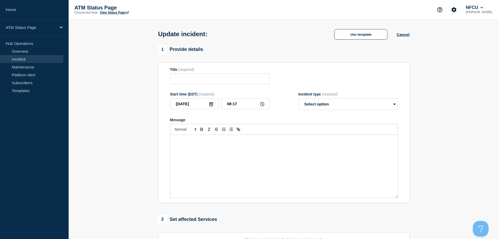
type input "Cash Handler Down"
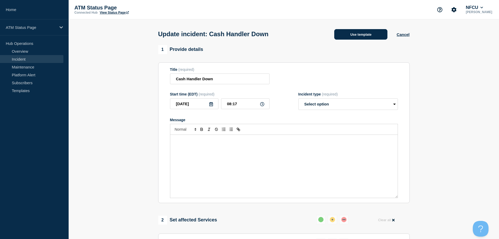
click at [351, 37] on button "Use template" at bounding box center [360, 34] width 53 height 10
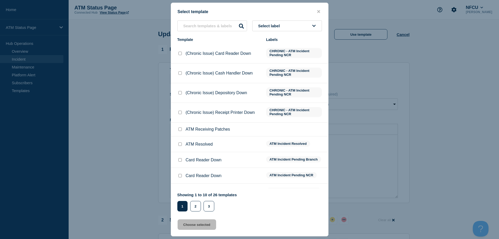
click at [181, 144] on input "ATM Resolved checkbox" at bounding box center [179, 143] width 3 height 3
checkbox input "true"
click at [192, 225] on button "Choose selected" at bounding box center [197, 224] width 39 height 10
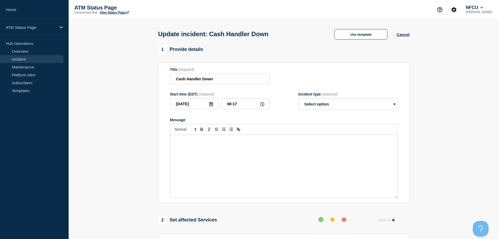
select select "resolved"
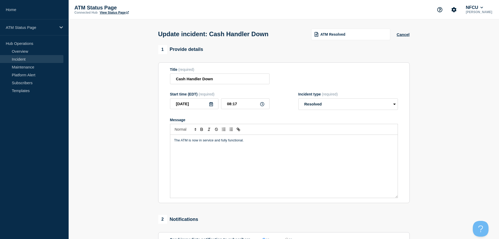
scroll to position [97, 0]
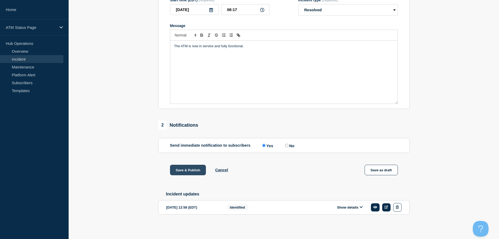
click at [188, 168] on button "Save & Publish" at bounding box center [188, 170] width 36 height 10
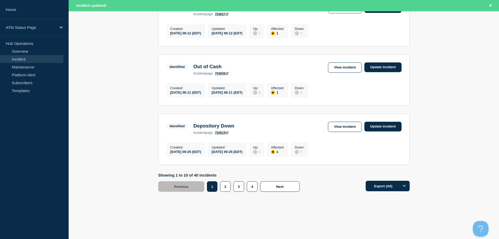
scroll to position [557, 0]
click at [251, 190] on button "4" at bounding box center [252, 186] width 11 height 10
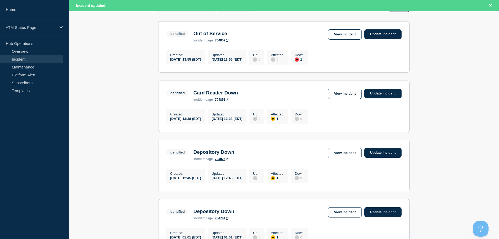
scroll to position [94, 0]
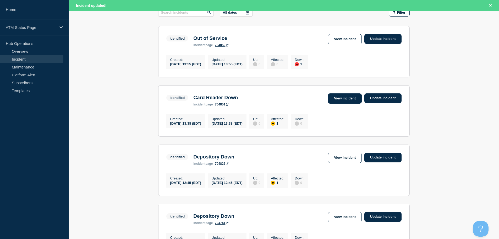
click at [345, 101] on link "View incident" at bounding box center [345, 98] width 34 height 10
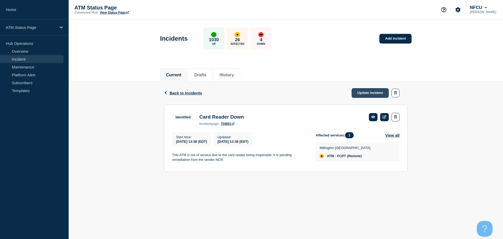
click at [365, 93] on link "Update incident" at bounding box center [370, 93] width 37 height 10
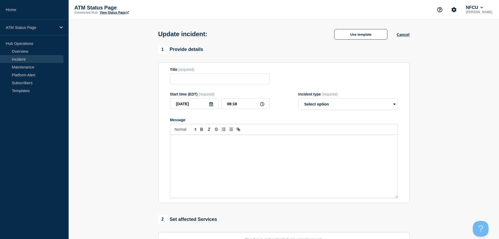
type input "Card Reader Down"
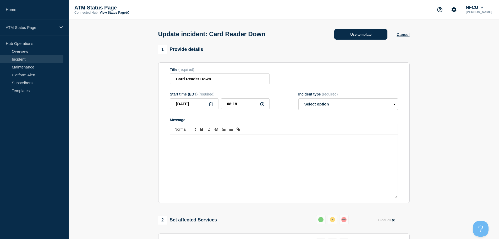
click at [368, 36] on button "Use template" at bounding box center [360, 34] width 53 height 10
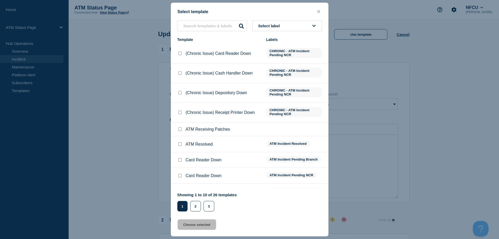
click at [180, 144] on input "ATM Resolved checkbox" at bounding box center [179, 143] width 3 height 3
checkbox input "true"
click at [192, 228] on button "Choose selected" at bounding box center [197, 224] width 39 height 10
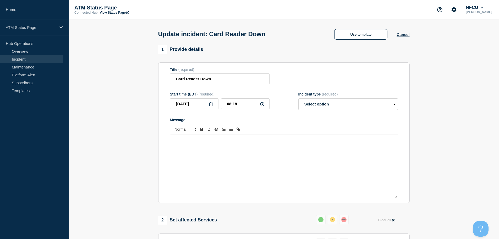
select select "resolved"
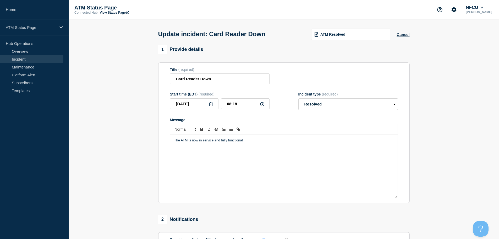
scroll to position [79, 0]
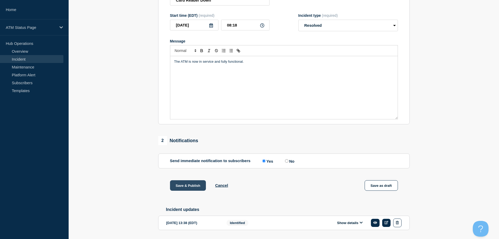
click at [183, 187] on button "Save & Publish" at bounding box center [188, 185] width 36 height 10
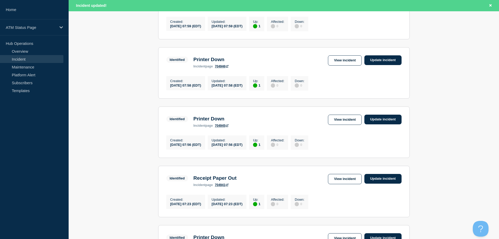
scroll to position [557, 0]
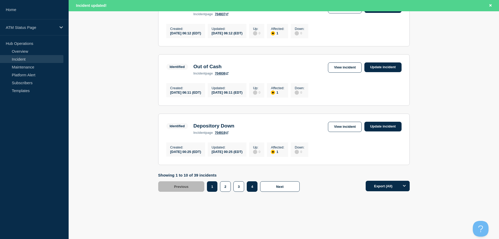
click at [254, 187] on button "4" at bounding box center [252, 186] width 11 height 10
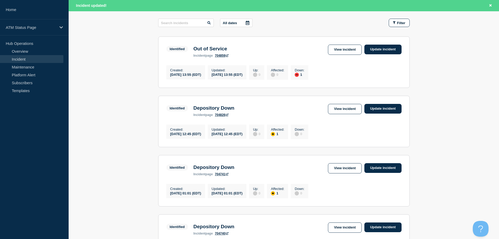
scroll to position [82, 0]
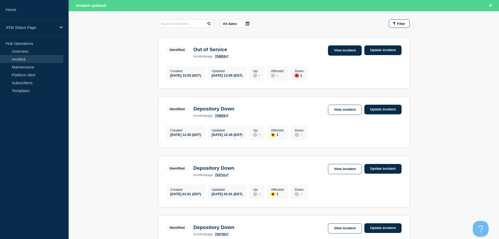
click at [335, 48] on link "View incident" at bounding box center [345, 50] width 34 height 10
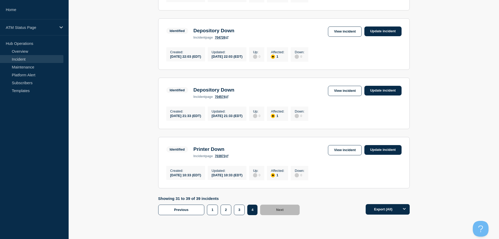
scroll to position [485, 0]
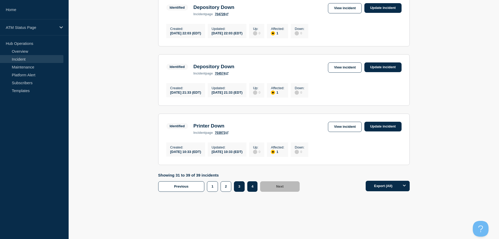
click at [238, 186] on button "3" at bounding box center [239, 186] width 11 height 10
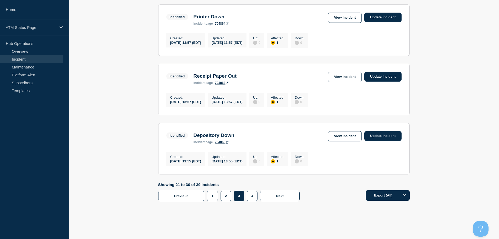
scroll to position [546, 0]
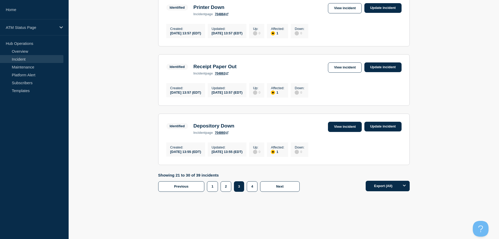
click at [344, 127] on link "View incident" at bounding box center [345, 127] width 34 height 10
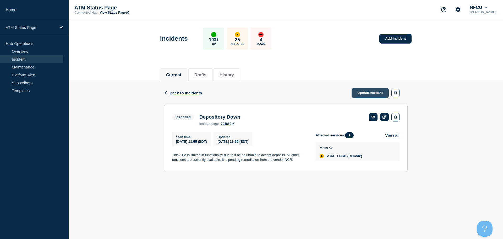
click at [373, 90] on link "Update incident" at bounding box center [370, 93] width 37 height 10
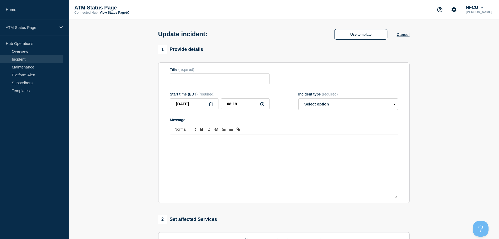
type input "Depository Down"
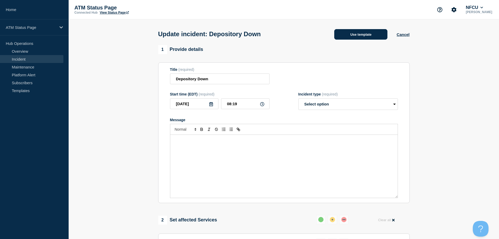
click at [356, 34] on button "Use template" at bounding box center [360, 34] width 53 height 10
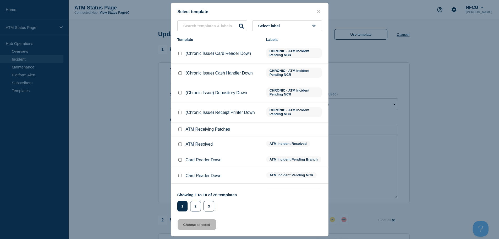
click at [180, 145] on input "ATM Resolved checkbox" at bounding box center [179, 143] width 3 height 3
checkbox input "true"
click at [199, 225] on button "Choose selected" at bounding box center [197, 224] width 39 height 10
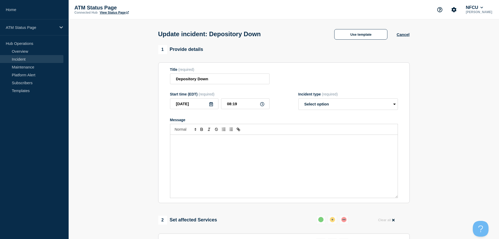
select select "resolved"
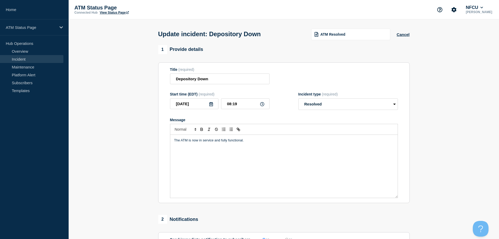
scroll to position [52, 0]
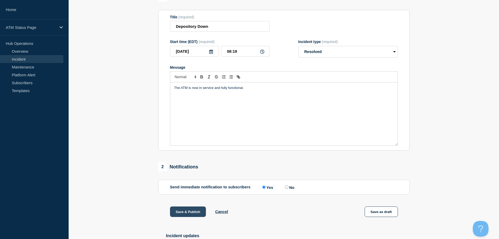
click at [175, 212] on button "Save & Publish" at bounding box center [188, 211] width 36 height 10
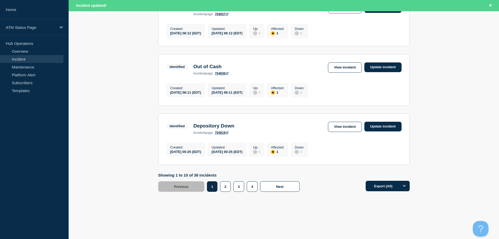
scroll to position [557, 0]
click at [241, 183] on button "3" at bounding box center [238, 186] width 11 height 10
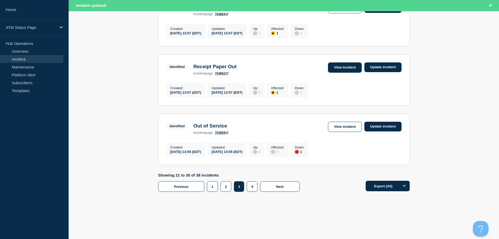
click at [346, 63] on link "View incident" at bounding box center [345, 67] width 34 height 10
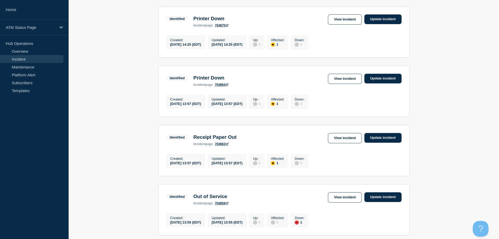
scroll to position [546, 0]
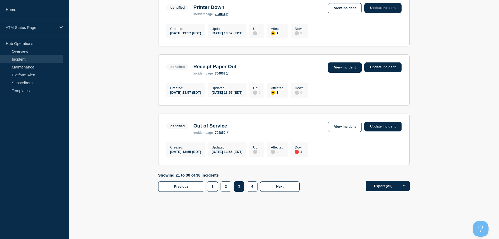
click at [347, 65] on link "View incident" at bounding box center [345, 67] width 34 height 10
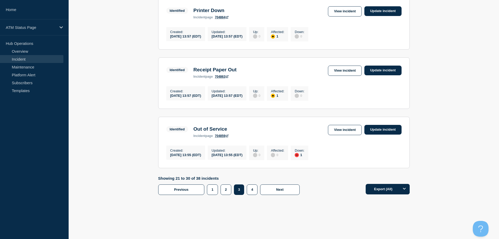
scroll to position [537, 0]
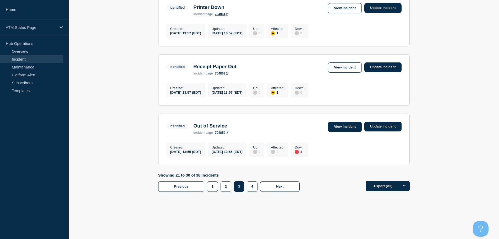
click at [336, 132] on link "View incident" at bounding box center [345, 127] width 34 height 10
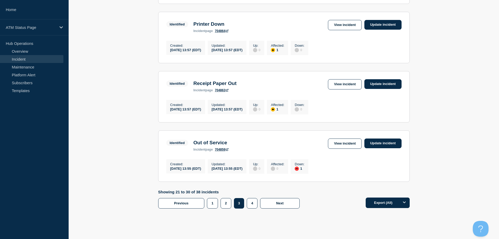
scroll to position [510, 0]
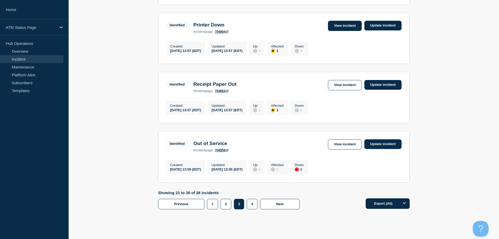
click at [346, 31] on link "View incident" at bounding box center [345, 26] width 34 height 10
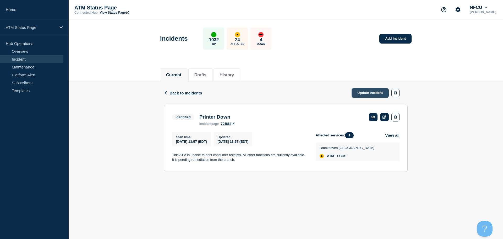
click at [364, 92] on link "Update incident" at bounding box center [370, 93] width 37 height 10
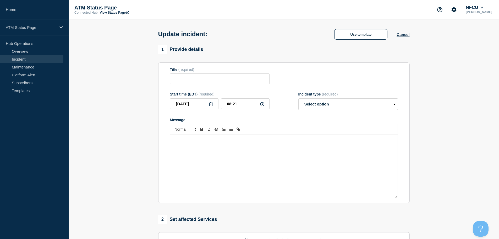
type input "Printer Down"
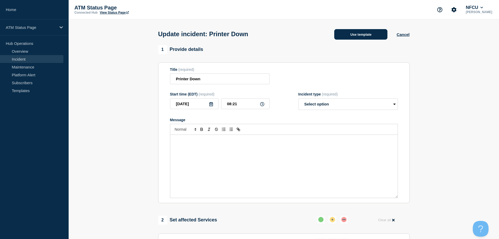
click at [342, 39] on button "Use template" at bounding box center [360, 34] width 53 height 10
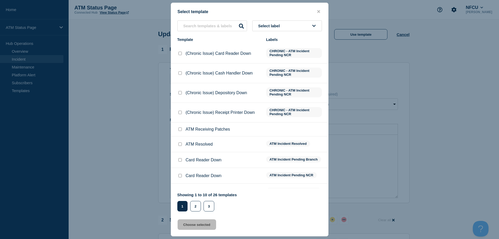
click at [180, 144] on input "ATM Resolved checkbox" at bounding box center [179, 143] width 3 height 3
checkbox input "true"
click at [202, 225] on button "Choose selected" at bounding box center [197, 224] width 39 height 10
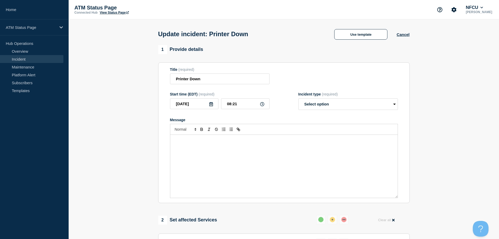
select select "resolved"
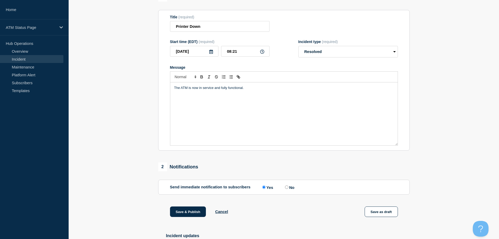
scroll to position [79, 0]
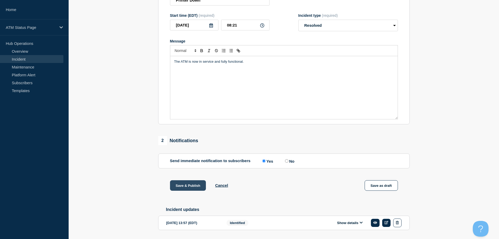
click at [199, 189] on button "Save & Publish" at bounding box center [188, 185] width 36 height 10
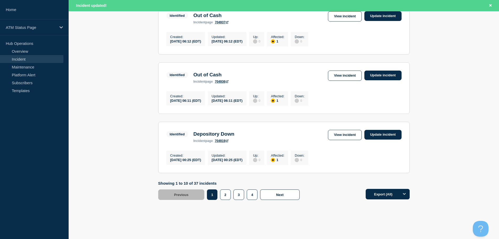
scroll to position [557, 0]
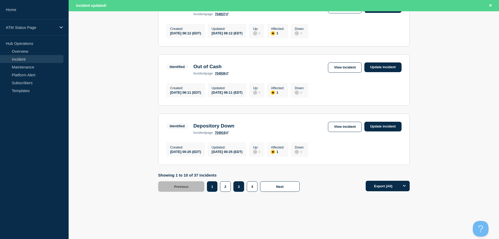
click at [242, 187] on button "3" at bounding box center [238, 186] width 11 height 10
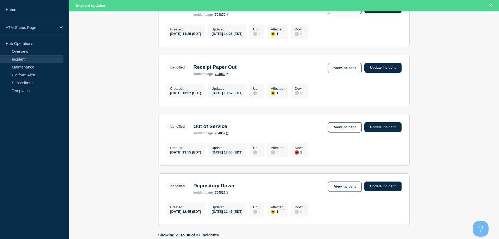
scroll to position [477, 0]
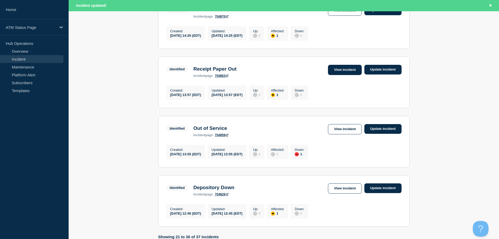
click at [349, 75] on link "View incident" at bounding box center [345, 70] width 34 height 10
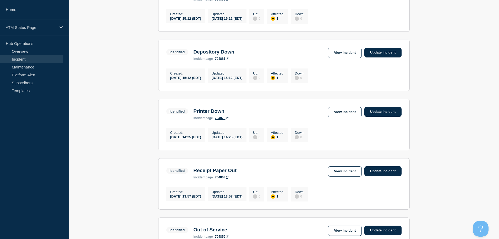
scroll to position [374, 0]
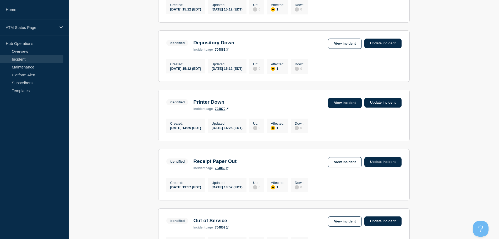
click at [345, 108] on link "View incident" at bounding box center [345, 103] width 34 height 10
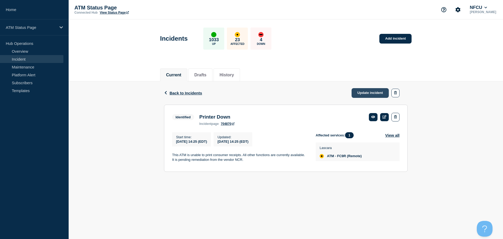
click at [367, 91] on link "Update incident" at bounding box center [370, 93] width 37 height 10
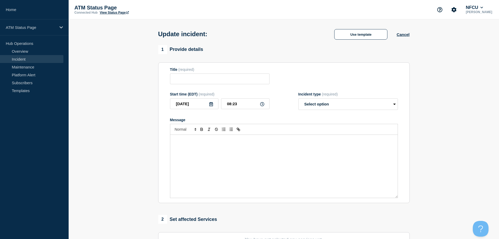
type input "Printer Down"
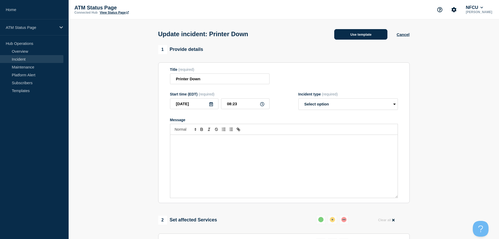
click at [358, 32] on button "Use template" at bounding box center [360, 34] width 53 height 10
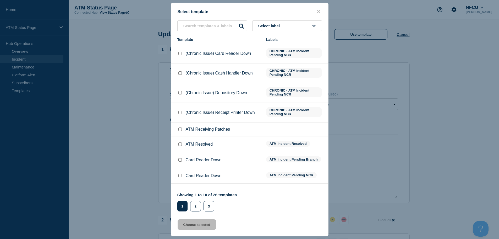
click at [180, 144] on input "ATM Resolved checkbox" at bounding box center [179, 143] width 3 height 3
checkbox input "true"
click at [202, 226] on button "Choose selected" at bounding box center [197, 224] width 39 height 10
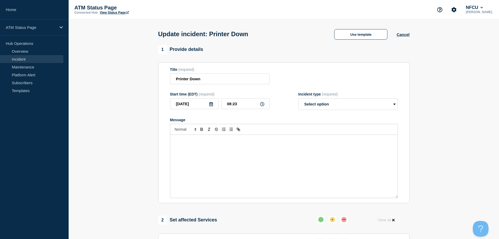
select select "resolved"
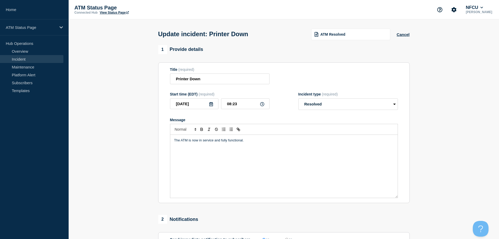
scroll to position [79, 0]
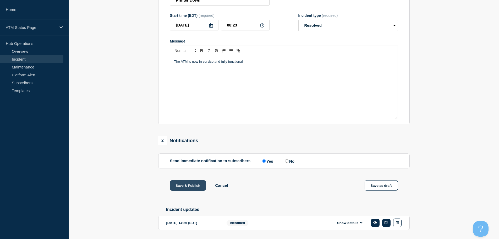
click at [178, 186] on button "Save & Publish" at bounding box center [188, 185] width 36 height 10
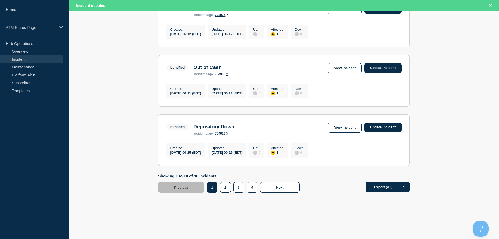
scroll to position [557, 0]
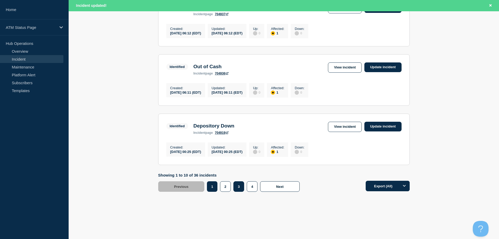
click at [236, 187] on button "3" at bounding box center [238, 186] width 11 height 10
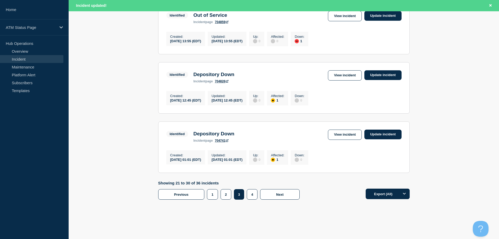
click at [343, 21] on link "View incident" at bounding box center [345, 16] width 34 height 10
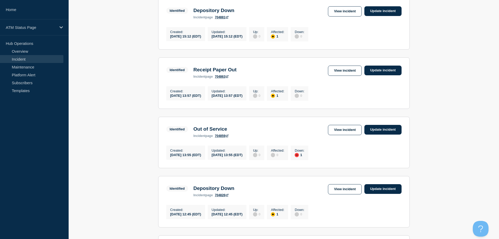
scroll to position [418, 0]
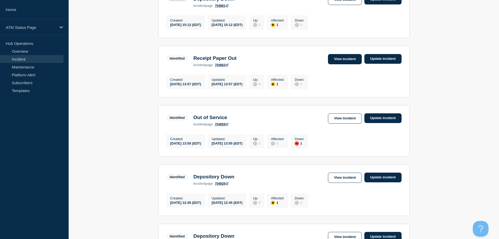
click at [355, 64] on link "View incident" at bounding box center [345, 59] width 34 height 10
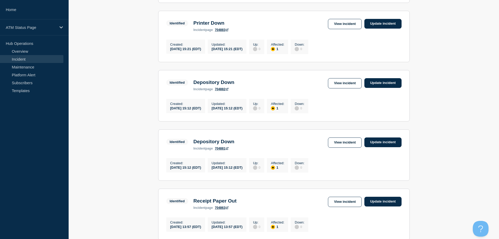
scroll to position [277, 0]
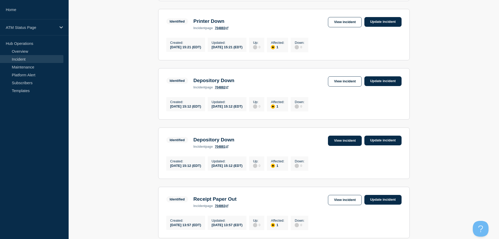
click at [338, 146] on link "View incident" at bounding box center [345, 140] width 34 height 10
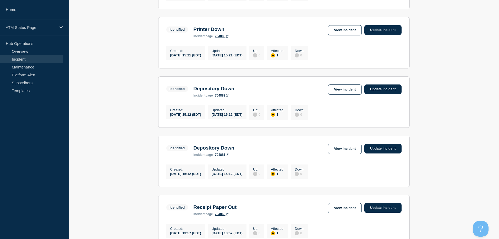
scroll to position [278, 0]
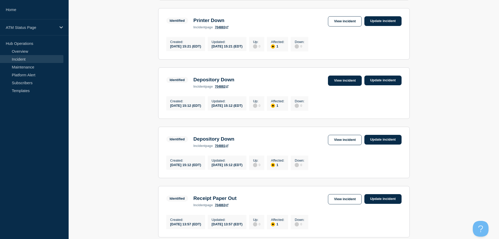
click at [336, 86] on link "View incident" at bounding box center [345, 80] width 34 height 10
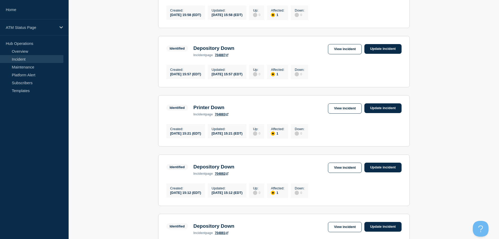
scroll to position [198, 0]
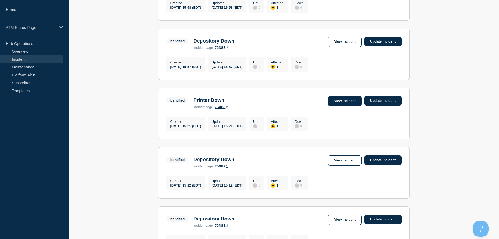
click at [346, 106] on link "View incident" at bounding box center [345, 101] width 34 height 10
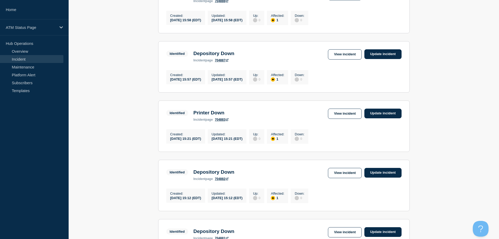
scroll to position [205, 0]
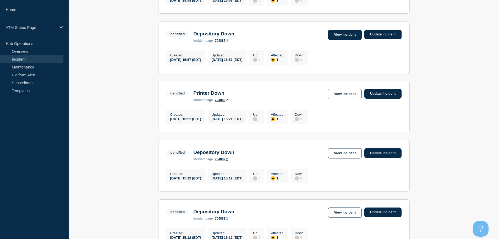
click at [338, 38] on link "View incident" at bounding box center [345, 35] width 34 height 10
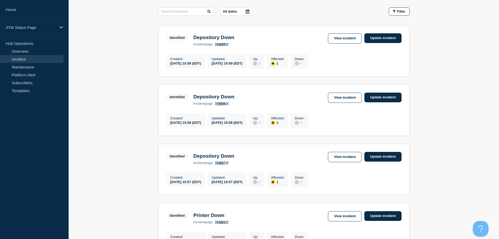
scroll to position [91, 0]
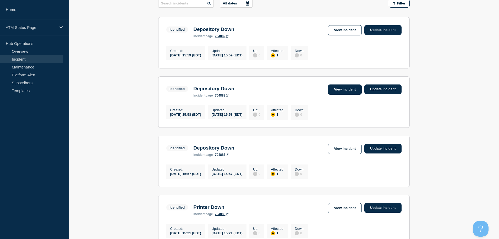
click at [339, 87] on link "View incident" at bounding box center [345, 89] width 34 height 10
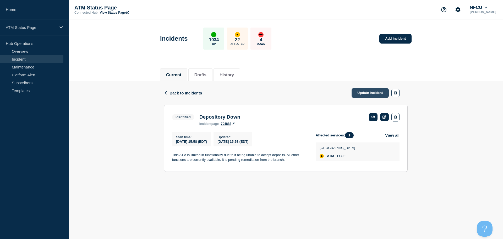
click at [363, 96] on link "Update incident" at bounding box center [370, 93] width 37 height 10
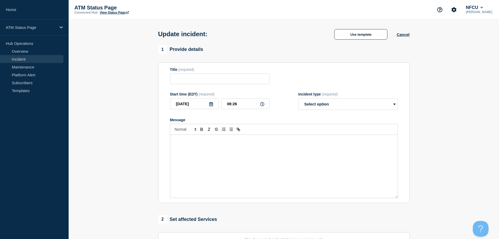
type input "Depository Down"
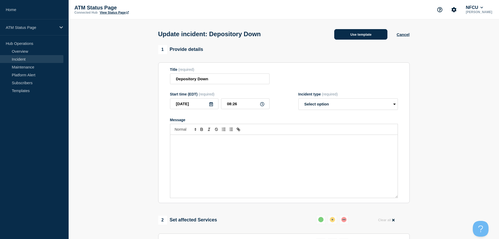
click at [349, 34] on button "Use template" at bounding box center [360, 34] width 53 height 10
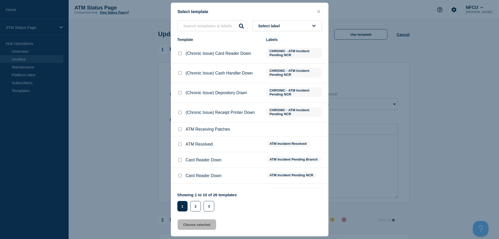
click at [181, 144] on input "ATM Resolved checkbox" at bounding box center [179, 143] width 3 height 3
checkbox input "true"
click at [191, 223] on button "Choose selected" at bounding box center [197, 224] width 39 height 10
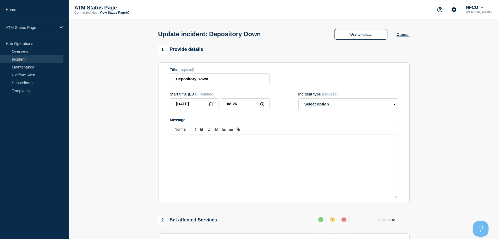
select select "resolved"
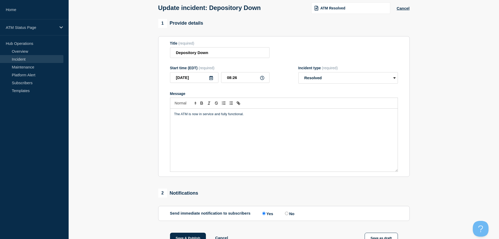
scroll to position [79, 0]
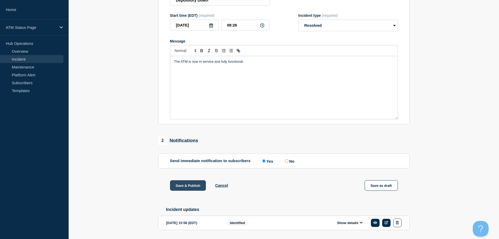
click at [186, 186] on button "Save & Publish" at bounding box center [188, 185] width 36 height 10
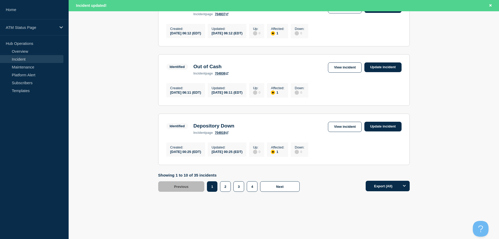
scroll to position [557, 0]
click at [237, 189] on button "3" at bounding box center [238, 186] width 11 height 10
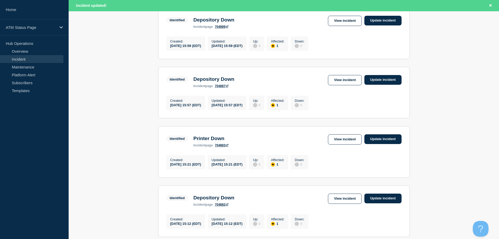
scroll to position [59, 0]
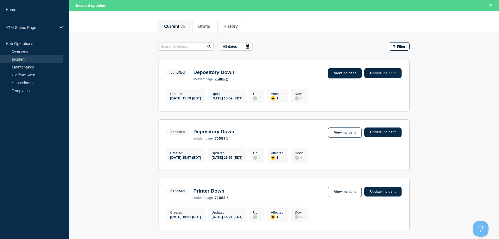
click at [347, 71] on link "View incident" at bounding box center [345, 73] width 34 height 10
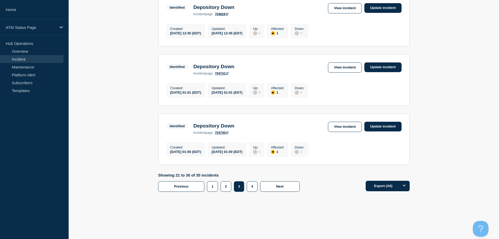
scroll to position [546, 0]
click at [224, 186] on button "2" at bounding box center [226, 186] width 11 height 10
click at [342, 126] on link "View incident" at bounding box center [345, 127] width 34 height 10
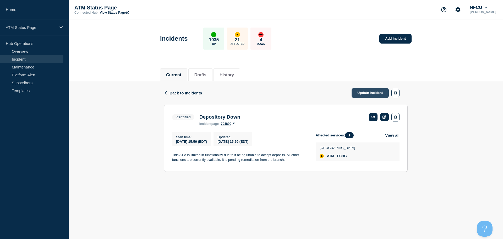
click at [361, 92] on link "Update incident" at bounding box center [370, 93] width 37 height 10
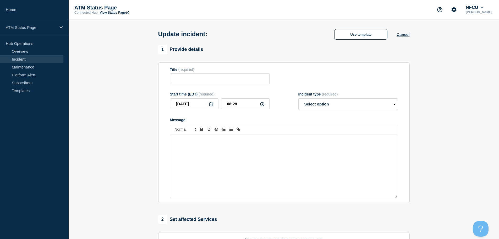
type input "Depository Down"
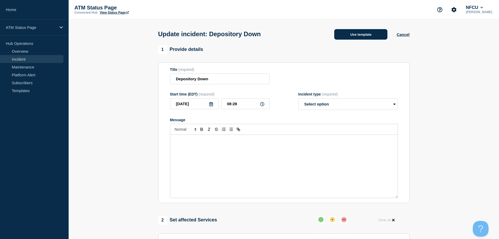
click at [359, 33] on button "Use template" at bounding box center [360, 34] width 53 height 10
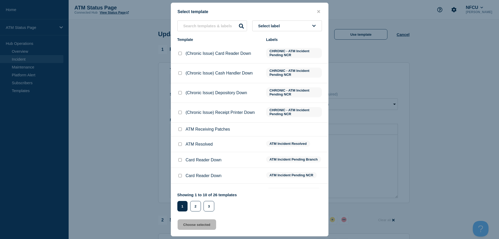
click at [180, 144] on input "ATM Resolved checkbox" at bounding box center [179, 143] width 3 height 3
checkbox input "true"
click at [190, 223] on button "Choose selected" at bounding box center [197, 224] width 39 height 10
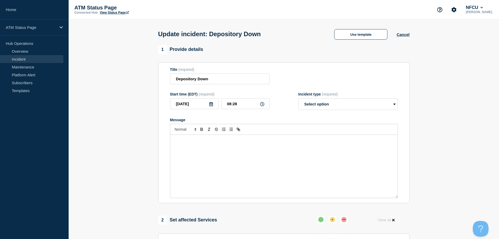
select select "resolved"
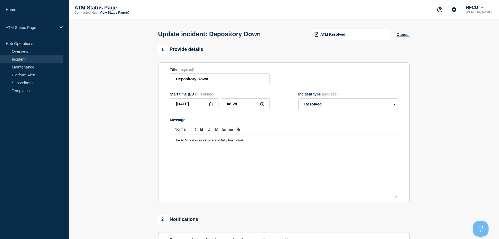
scroll to position [52, 0]
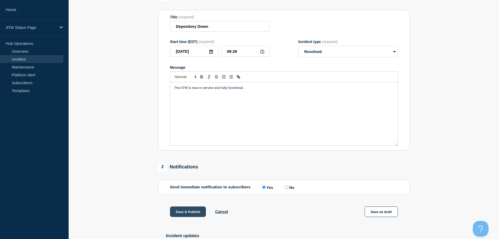
click at [179, 211] on button "Save & Publish" at bounding box center [188, 211] width 36 height 10
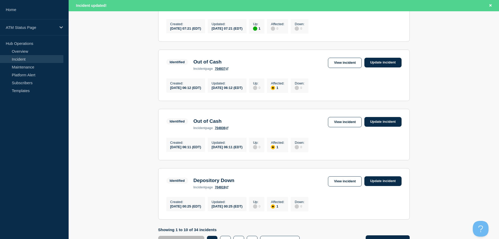
scroll to position [554, 0]
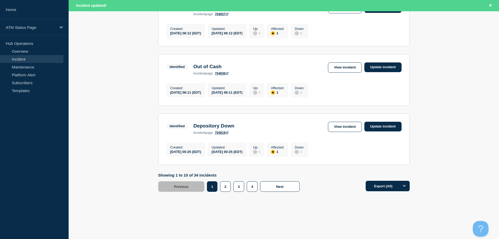
drag, startPoint x: 501, startPoint y: 70, endPoint x: 1, endPoint y: 7, distance: 504.2
click at [226, 192] on button "2" at bounding box center [225, 186] width 11 height 10
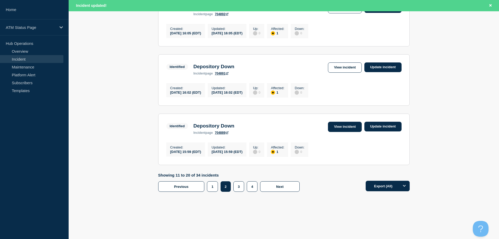
click at [334, 132] on link "View incident" at bounding box center [345, 127] width 34 height 10
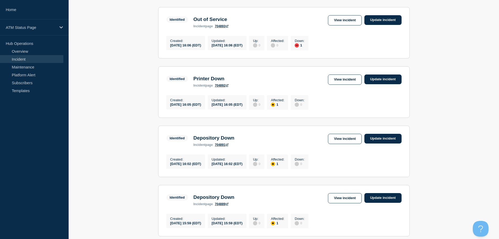
scroll to position [546, 0]
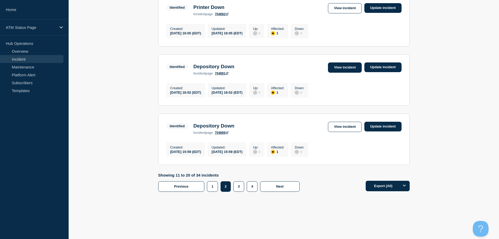
click at [344, 65] on link "View incident" at bounding box center [345, 67] width 34 height 10
click at [350, 6] on link "View incident" at bounding box center [345, 8] width 34 height 10
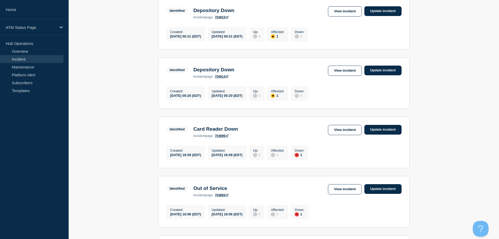
scroll to position [284, 0]
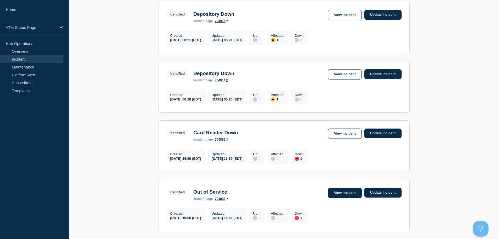
click at [352, 198] on link "View incident" at bounding box center [345, 193] width 34 height 10
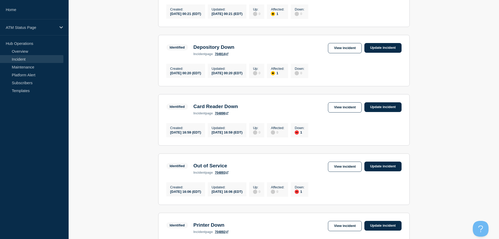
scroll to position [311, 0]
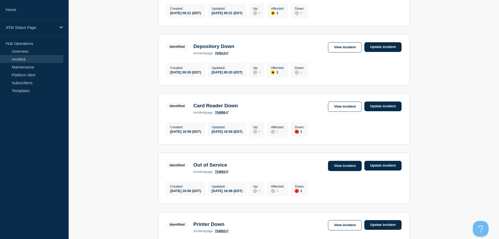
click at [336, 171] on link "View incident" at bounding box center [345, 166] width 34 height 10
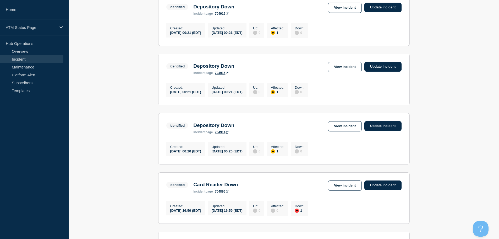
scroll to position [227, 0]
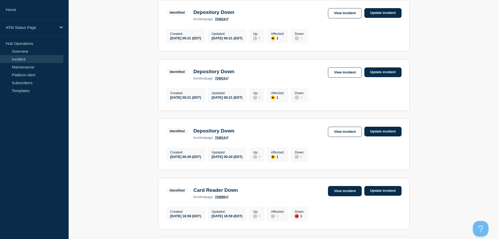
click at [343, 196] on link "View incident" at bounding box center [345, 191] width 34 height 10
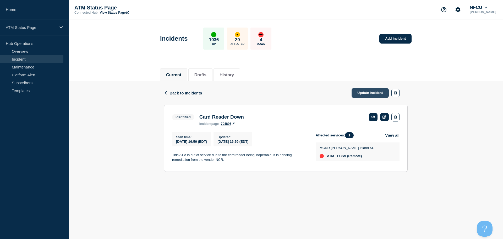
click at [367, 90] on link "Update incident" at bounding box center [370, 93] width 37 height 10
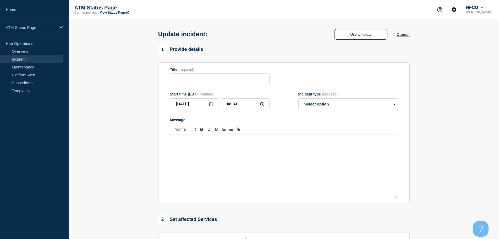
type input "Card Reader Down"
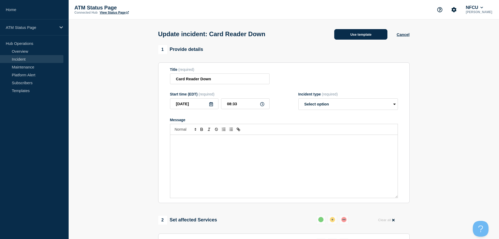
click at [352, 40] on button "Use template" at bounding box center [360, 34] width 53 height 10
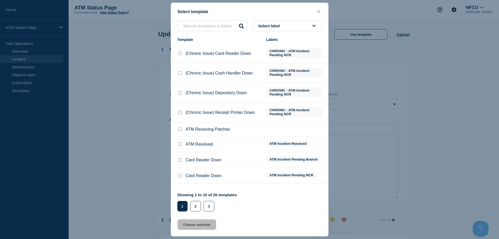
click at [180, 143] on input "ATM Resolved checkbox" at bounding box center [179, 143] width 3 height 3
checkbox input "true"
click at [201, 221] on button "Choose selected" at bounding box center [197, 224] width 39 height 10
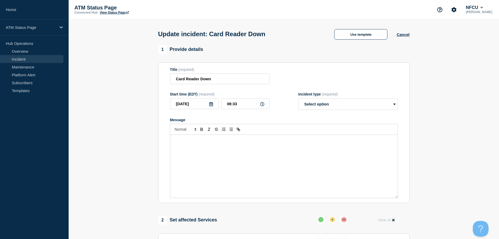
select select "resolved"
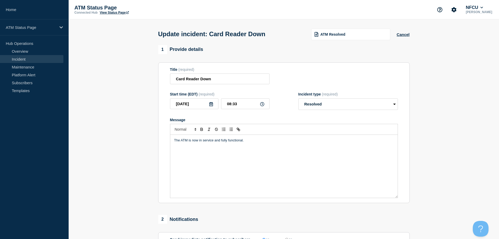
scroll to position [79, 0]
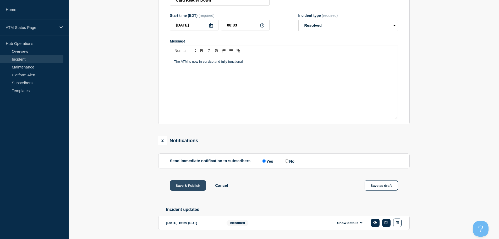
click at [190, 189] on button "Save & Publish" at bounding box center [188, 185] width 36 height 10
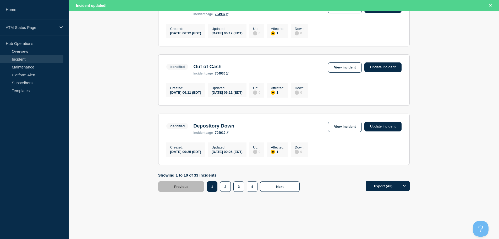
scroll to position [549, 0]
click at [224, 192] on button "2" at bounding box center [225, 186] width 11 height 10
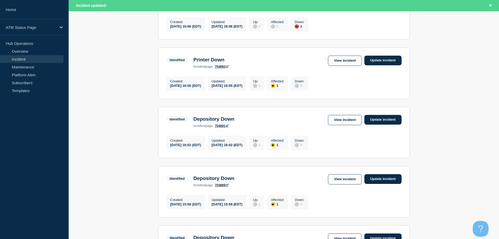
scroll to position [426, 0]
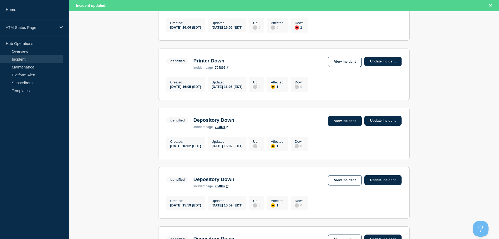
click at [350, 126] on link "View incident" at bounding box center [345, 121] width 34 height 10
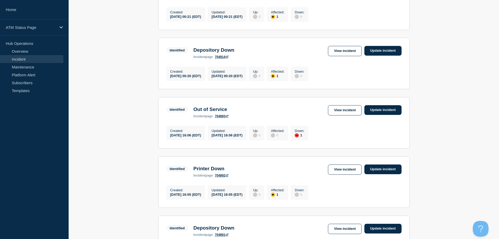
scroll to position [306, 0]
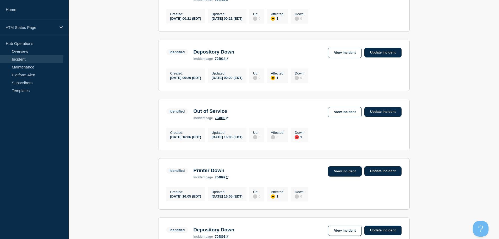
click at [349, 176] on link "View incident" at bounding box center [345, 171] width 34 height 10
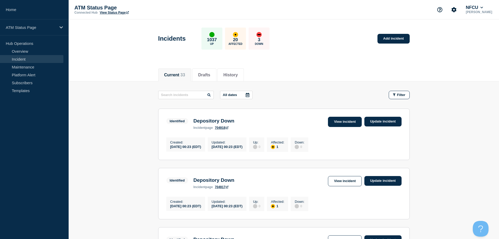
click at [340, 119] on link "View incident" at bounding box center [345, 122] width 34 height 10
click at [348, 184] on link "View incident" at bounding box center [345, 181] width 34 height 10
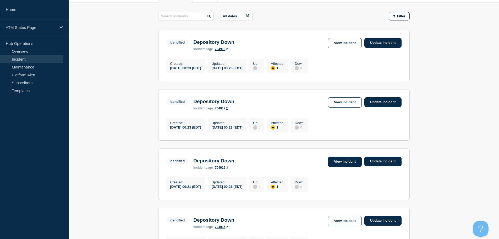
click at [347, 164] on link "View incident" at bounding box center [345, 161] width 34 height 10
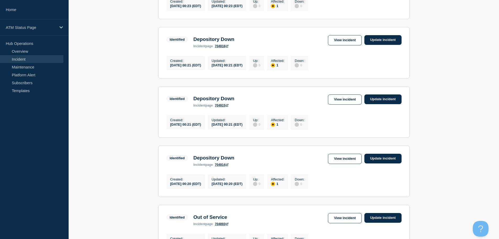
scroll to position [213, 0]
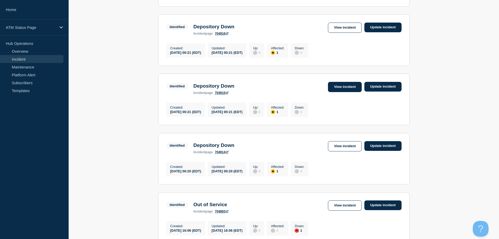
click at [347, 92] on link "View incident" at bounding box center [345, 87] width 34 height 10
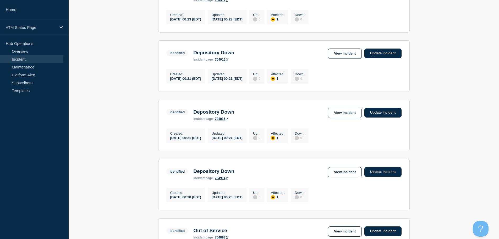
scroll to position [194, 0]
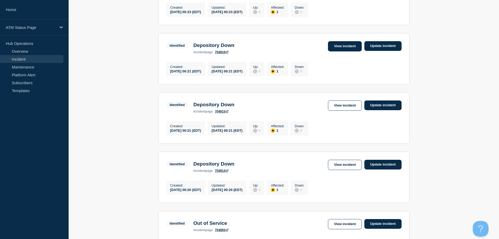
click at [345, 51] on link "View incident" at bounding box center [345, 46] width 34 height 10
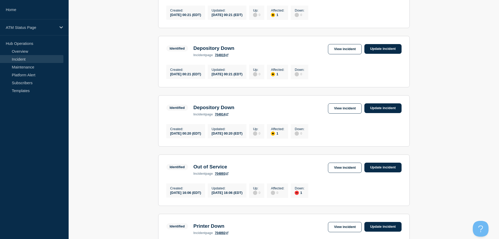
scroll to position [255, 0]
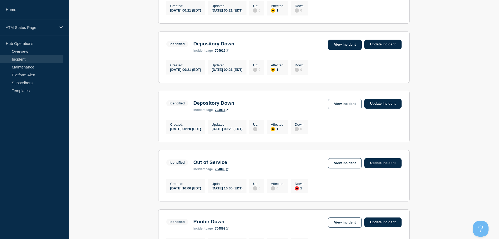
click at [336, 50] on link "View incident" at bounding box center [345, 45] width 34 height 10
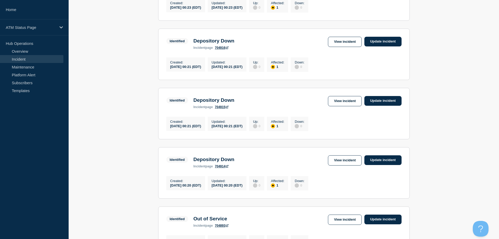
scroll to position [208, 0]
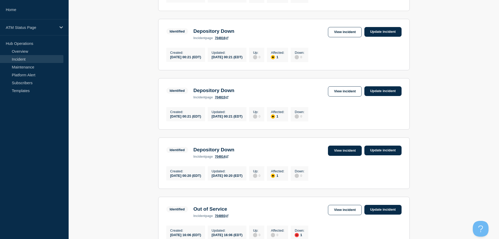
click at [353, 156] on link "View incident" at bounding box center [345, 150] width 34 height 10
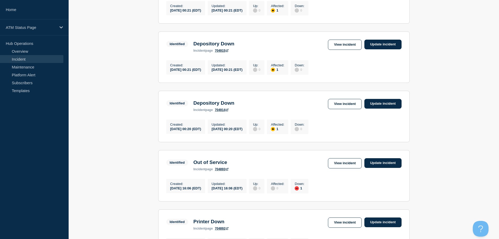
scroll to position [263, 0]
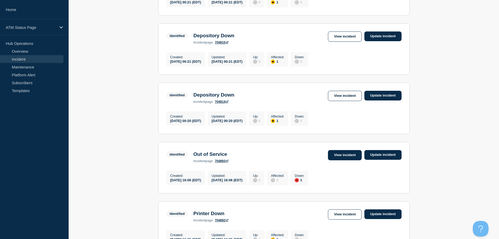
click at [336, 160] on link "View incident" at bounding box center [345, 155] width 34 height 10
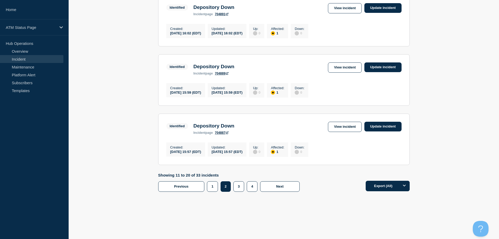
scroll to position [546, 0]
drag, startPoint x: 501, startPoint y: 70, endPoint x: 4, endPoint y: 7, distance: 501.2
click at [211, 185] on button "1" at bounding box center [212, 186] width 11 height 10
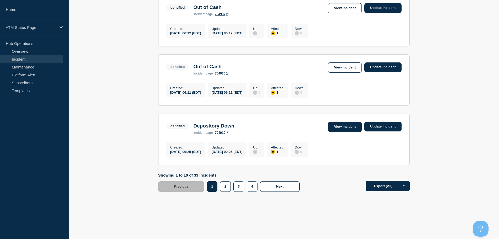
click at [340, 124] on link "View incident" at bounding box center [345, 127] width 34 height 10
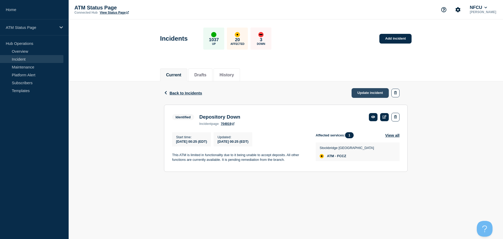
click at [362, 90] on link "Update incident" at bounding box center [370, 93] width 37 height 10
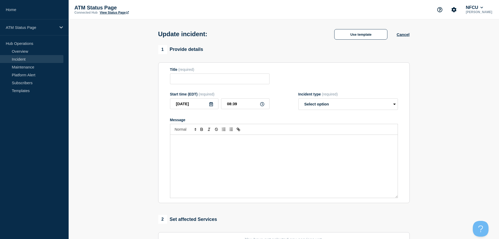
type input "Depository Down"
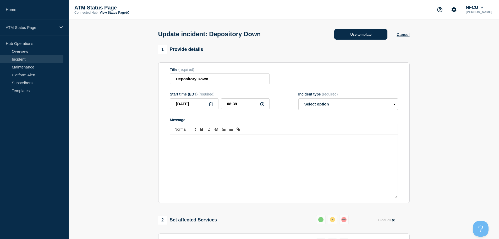
click at [352, 38] on button "Use template" at bounding box center [360, 34] width 53 height 10
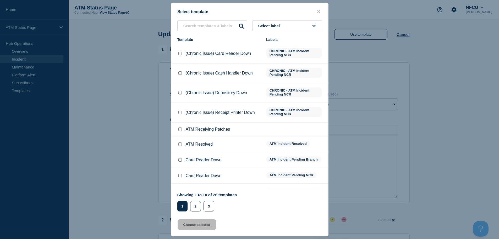
click at [181, 145] on input "ATM Resolved checkbox" at bounding box center [179, 143] width 3 height 3
checkbox input "true"
click at [186, 224] on button "Choose selected" at bounding box center [197, 224] width 39 height 10
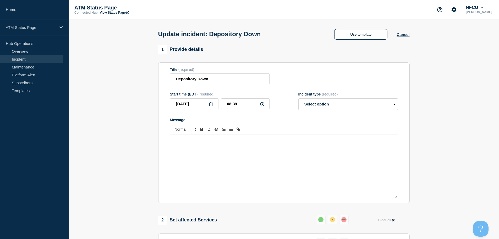
select select "resolved"
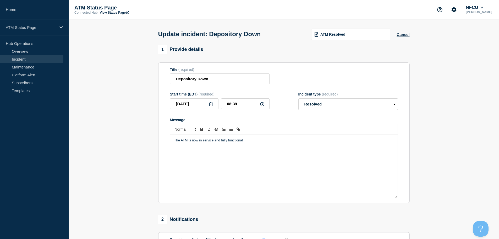
scroll to position [97, 0]
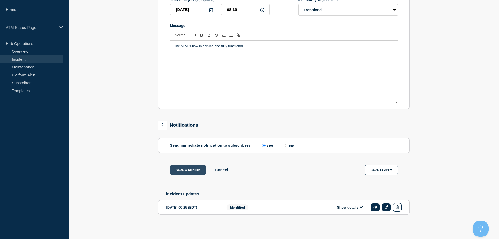
click at [187, 171] on button "Save & Publish" at bounding box center [188, 170] width 36 height 10
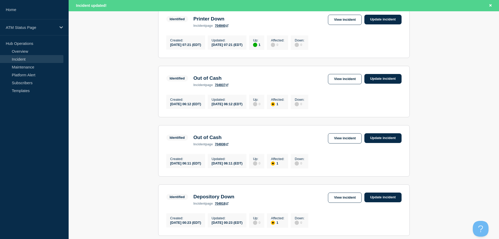
scroll to position [557, 0]
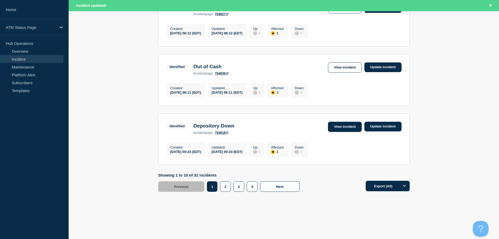
click at [346, 126] on link "View incident" at bounding box center [345, 127] width 34 height 10
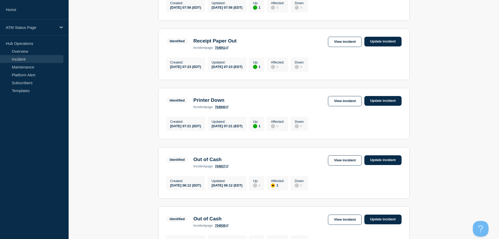
scroll to position [546, 0]
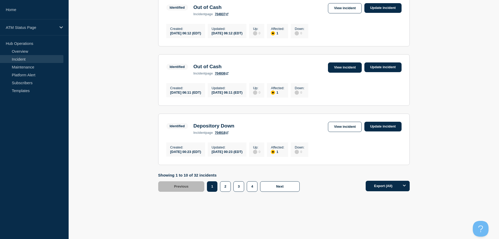
click at [350, 67] on link "View incident" at bounding box center [345, 67] width 34 height 10
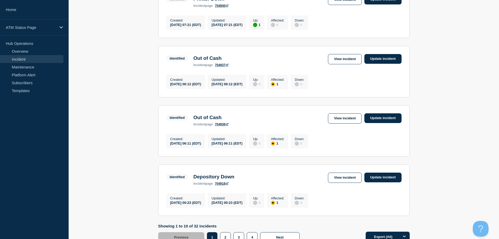
scroll to position [485, 0]
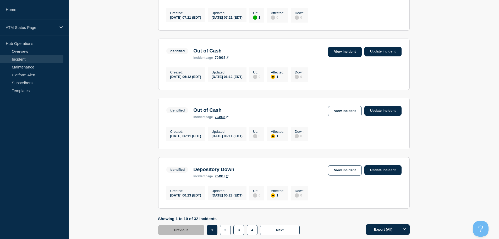
click at [337, 57] on link "View incident" at bounding box center [345, 52] width 34 height 10
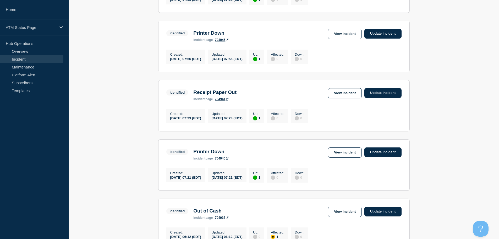
scroll to position [343, 0]
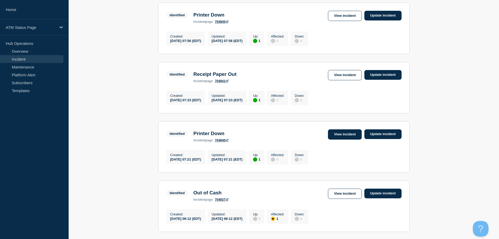
click at [339, 139] on link "View incident" at bounding box center [345, 134] width 34 height 10
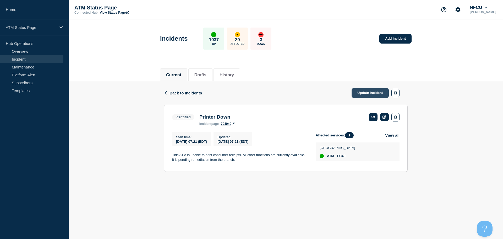
click at [374, 93] on link "Update incident" at bounding box center [370, 93] width 37 height 10
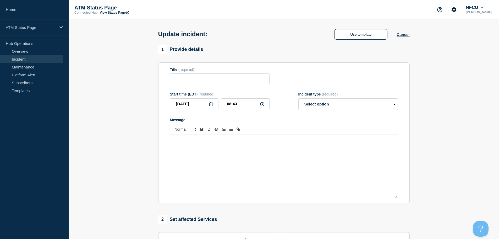
type input "Printer Down"
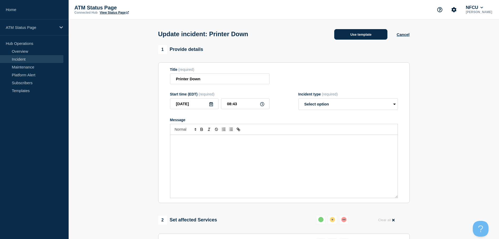
click at [358, 39] on button "Use template" at bounding box center [360, 34] width 53 height 10
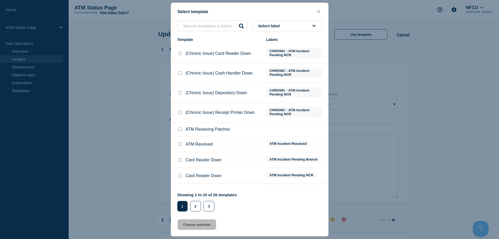
click at [179, 145] on input "ATM Resolved checkbox" at bounding box center [179, 143] width 3 height 3
checkbox input "true"
click at [194, 224] on button "Choose selected" at bounding box center [197, 224] width 39 height 10
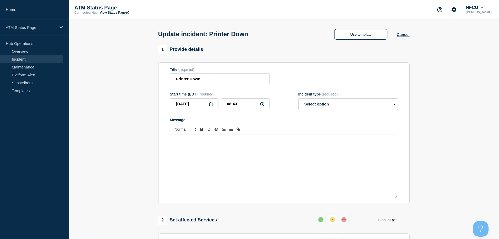
select select "resolved"
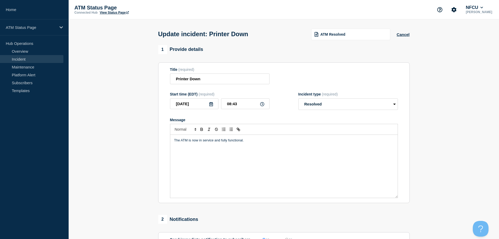
scroll to position [97, 0]
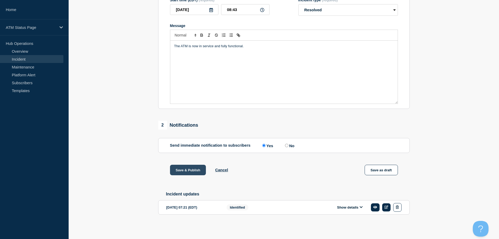
click at [195, 169] on button "Save & Publish" at bounding box center [188, 170] width 36 height 10
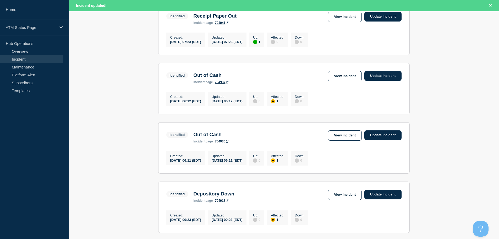
scroll to position [408, 0]
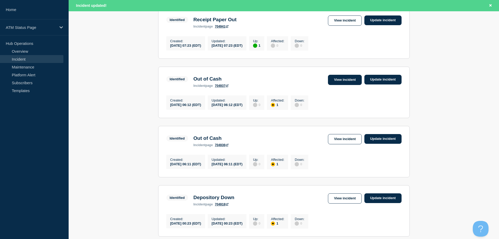
click at [344, 85] on link "View incident" at bounding box center [345, 80] width 34 height 10
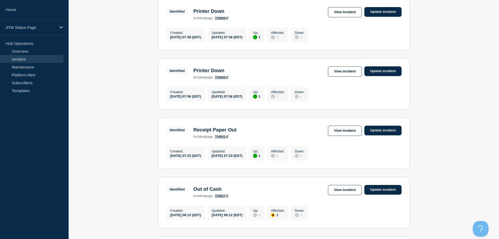
scroll to position [318, 0]
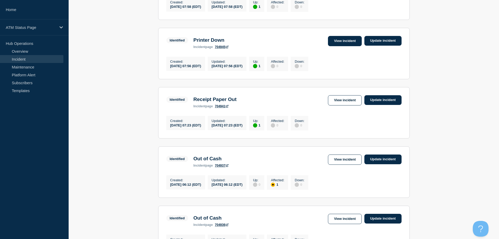
click at [347, 46] on link "View incident" at bounding box center [345, 41] width 34 height 10
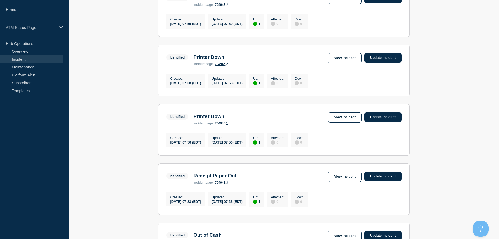
scroll to position [248, 0]
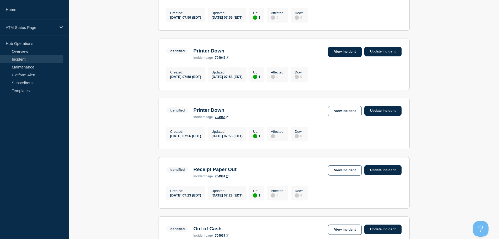
click at [340, 57] on link "View incident" at bounding box center [345, 52] width 34 height 10
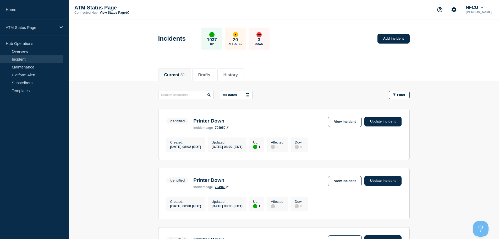
click at [344, 121] on link "View incident" at bounding box center [345, 122] width 34 height 10
click at [337, 181] on link "View incident" at bounding box center [345, 181] width 34 height 10
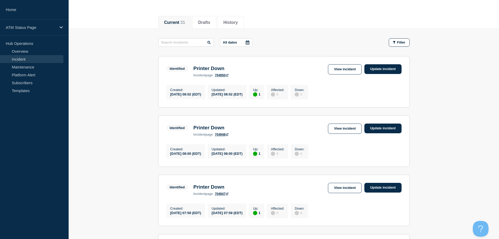
scroll to position [79, 0]
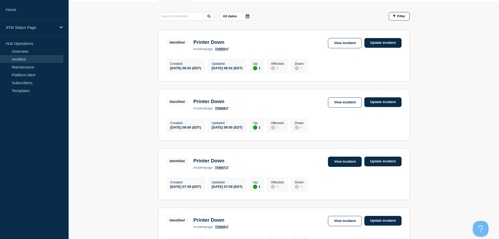
click at [351, 165] on link "View incident" at bounding box center [345, 161] width 34 height 10
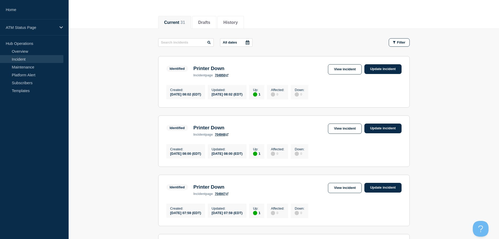
scroll to position [105, 0]
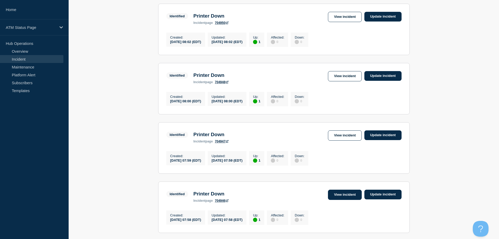
click at [339, 197] on link "View incident" at bounding box center [345, 194] width 34 height 10
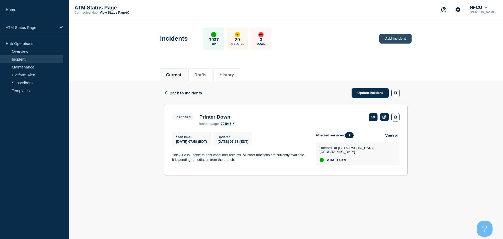
click at [388, 40] on link "Add incident" at bounding box center [395, 39] width 32 height 10
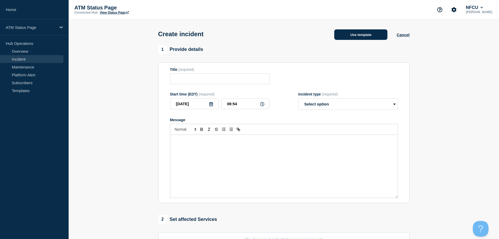
click at [368, 40] on button "Use template" at bounding box center [360, 34] width 53 height 10
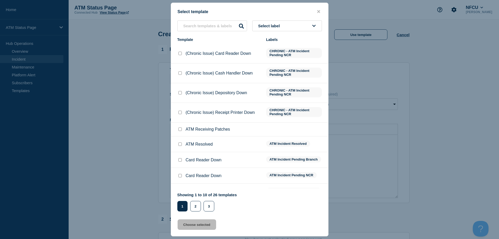
click at [273, 29] on button "Select label" at bounding box center [287, 25] width 70 height 11
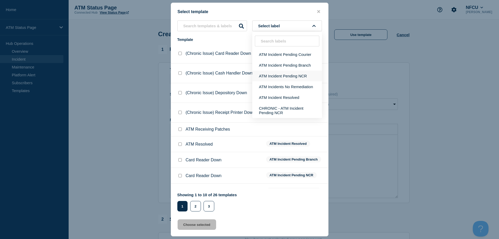
click at [283, 77] on button "ATM Incident Pending NCR" at bounding box center [287, 75] width 70 height 11
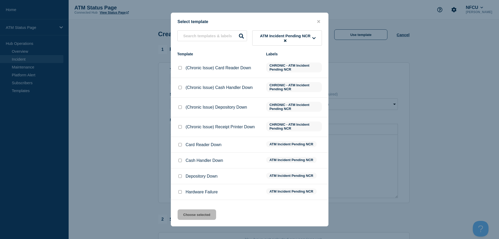
click at [179, 177] on input "Depository Down checkbox" at bounding box center [179, 175] width 3 height 3
checkbox input "true"
click at [190, 213] on button "Choose selected" at bounding box center [197, 214] width 39 height 10
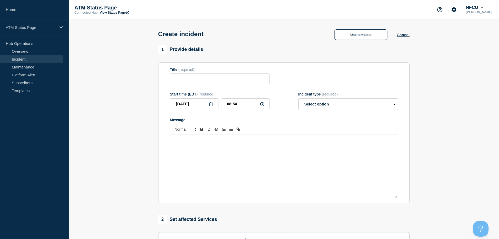
type input "Depository Down"
select select "identified"
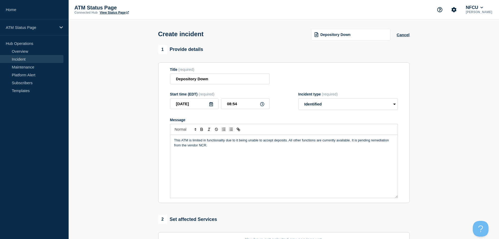
scroll to position [79, 0]
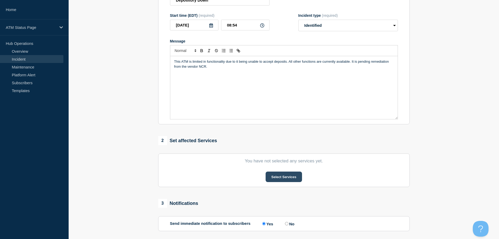
click at [281, 182] on button "Select Services" at bounding box center [284, 176] width 36 height 10
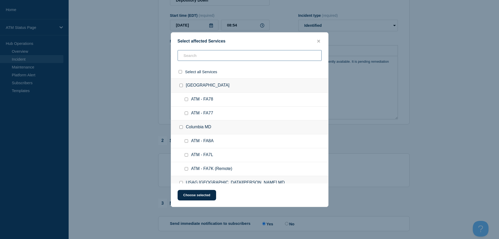
click at [225, 57] on input "text" at bounding box center [250, 55] width 144 height 11
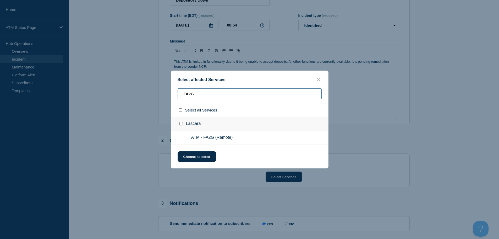
type input "FA2G"
click at [186, 138] on input "ATM - FA2G (Remote) checkbox" at bounding box center [186, 137] width 3 height 3
checkbox input "true"
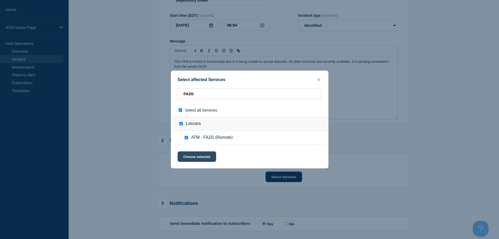
click at [190, 159] on button "Choose selected" at bounding box center [197, 156] width 39 height 10
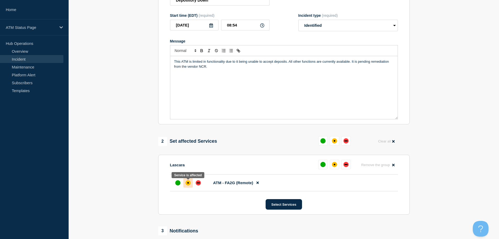
click at [184, 185] on div at bounding box center [187, 182] width 9 height 9
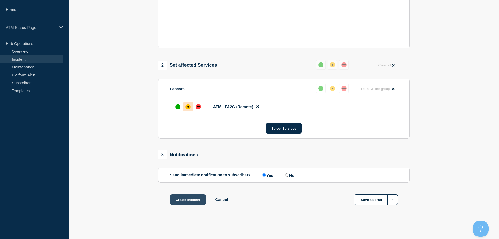
click at [187, 202] on button "Create incident" at bounding box center [188, 199] width 36 height 10
